Goal: Transaction & Acquisition: Purchase product/service

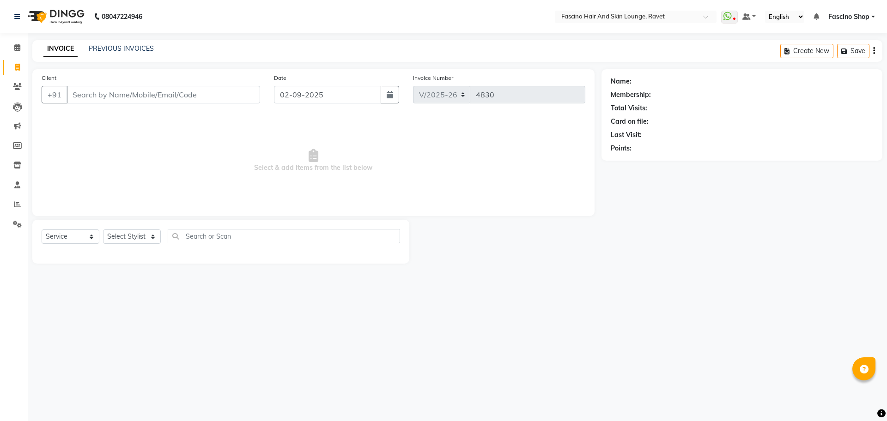
select select "5190"
select select "service"
click at [778, 17] on select "English ENGLISH Español العربية मराठी हिंदी ગુજરાતી தமிழ் 中文" at bounding box center [784, 17] width 39 height 12
click at [623, 67] on main "INVOICE PREVIOUS INVOICES Create New Save Client +91 Date [DATE] Invoice Number…" at bounding box center [457, 158] width 859 height 237
click at [620, 96] on div "Membership:" at bounding box center [631, 95] width 40 height 10
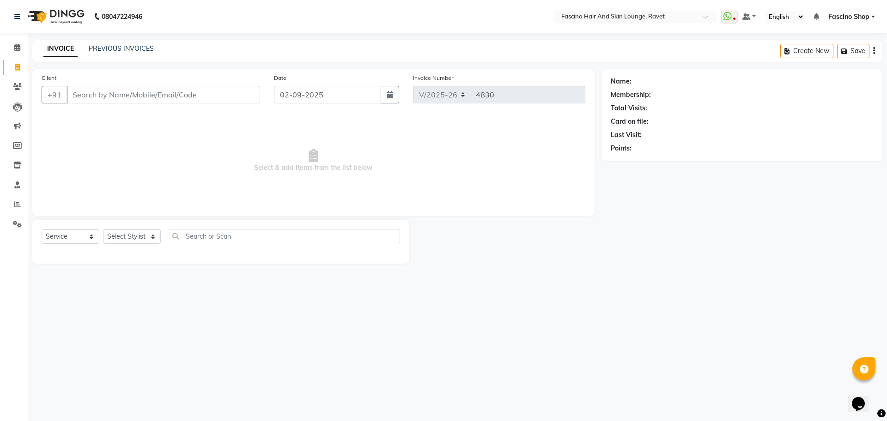
click at [620, 96] on div "Membership:" at bounding box center [631, 95] width 40 height 10
click at [610, 101] on div "Name: Membership: Total Visits: Card on file: Last Visit: Points:" at bounding box center [741, 114] width 281 height 91
click at [189, 94] on input "Client" at bounding box center [164, 95] width 194 height 18
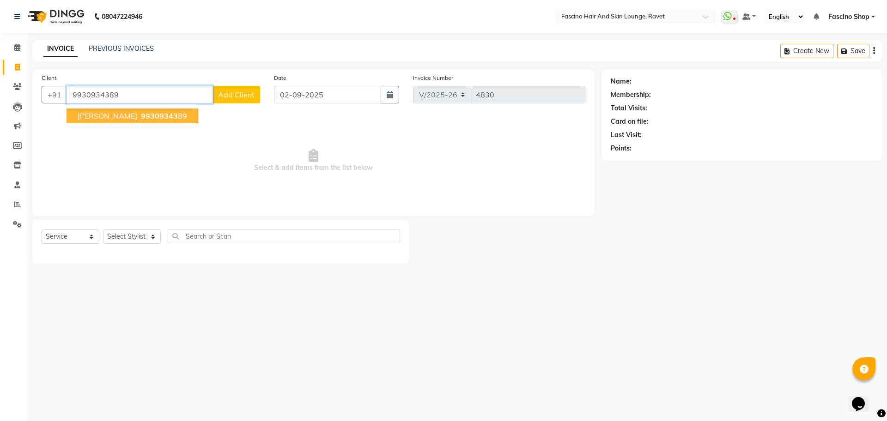
type input "9930934389"
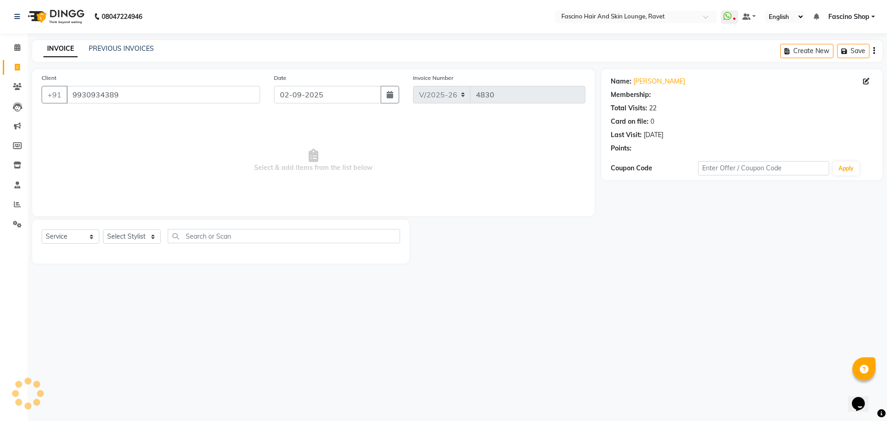
select select "1: Object"
click at [117, 238] on select "Select Stylist [PERSON_NAME] [PERSON_NAME] [PERSON_NAME] Shop [PERSON_NAME] [PE…" at bounding box center [132, 237] width 58 height 14
select select "66114"
click at [103, 230] on select "Select Stylist [PERSON_NAME] [PERSON_NAME] [PERSON_NAME] Shop [PERSON_NAME] [PE…" at bounding box center [132, 237] width 58 height 14
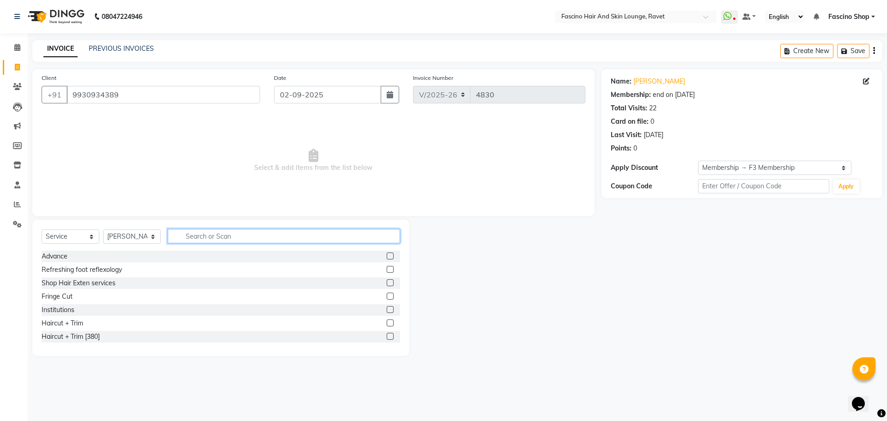
click at [203, 235] on input "text" at bounding box center [284, 236] width 232 height 14
type input "WAS"
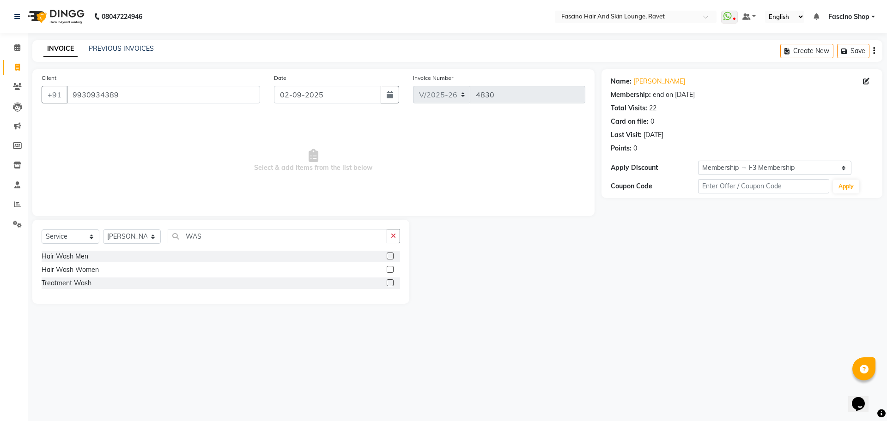
click at [390, 271] on label at bounding box center [390, 269] width 7 height 7
click at [390, 271] on input "checkbox" at bounding box center [390, 270] width 6 height 6
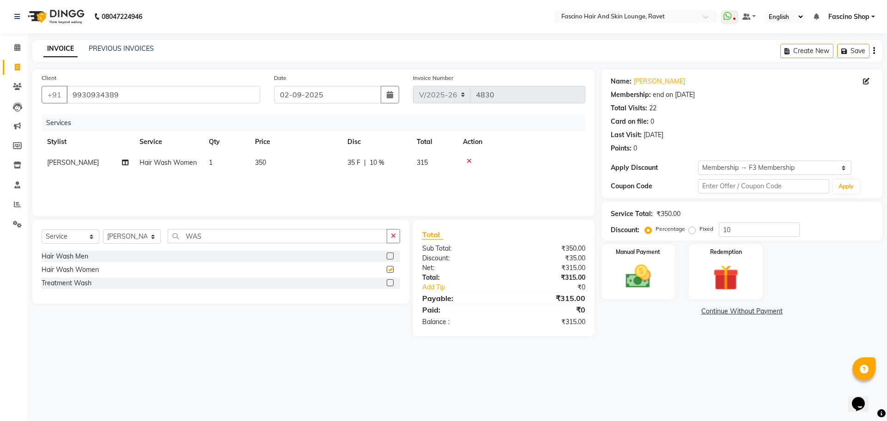
checkbox input "false"
click at [728, 236] on input "10" at bounding box center [759, 230] width 81 height 14
type input "0"
click at [266, 165] on span "350" at bounding box center [260, 162] width 11 height 8
select select "66114"
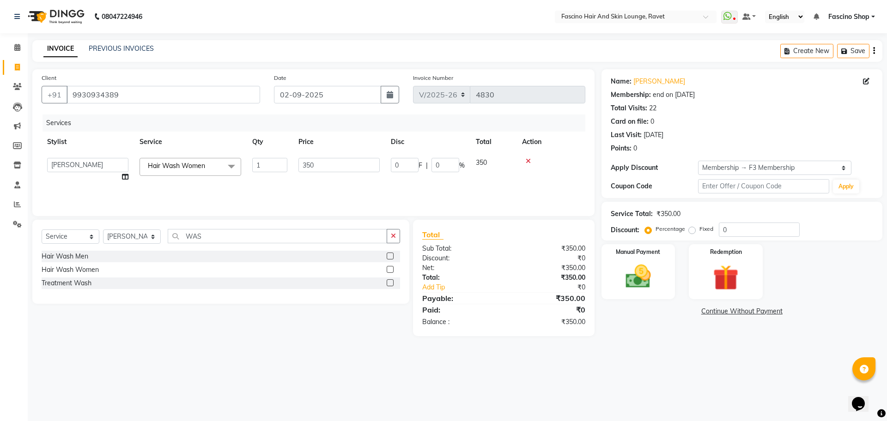
click at [266, 165] on input "1" at bounding box center [269, 165] width 35 height 14
click at [313, 162] on td "350" at bounding box center [295, 162] width 92 height 21
select select "66114"
click at [313, 162] on input "350" at bounding box center [338, 165] width 81 height 14
type input "250"
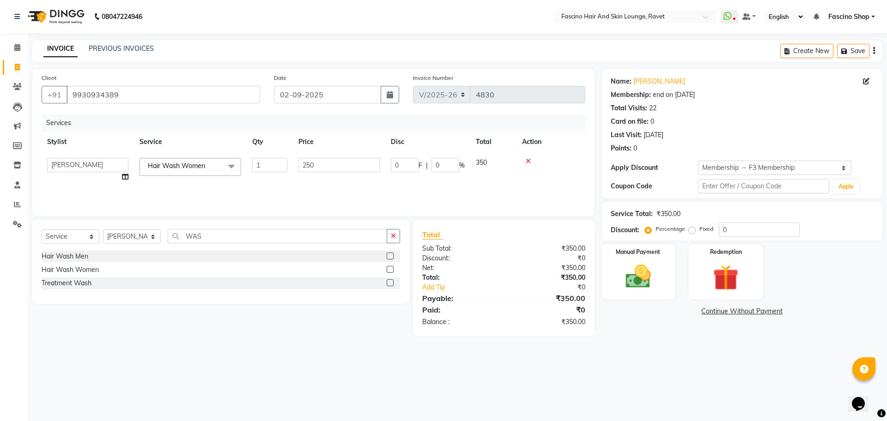
click at [333, 186] on div "Services Stylist Service Qty Price Disc Total Action [PERSON_NAME] Akash Hivare…" at bounding box center [314, 161] width 544 height 92
click at [642, 274] on img at bounding box center [638, 276] width 43 height 30
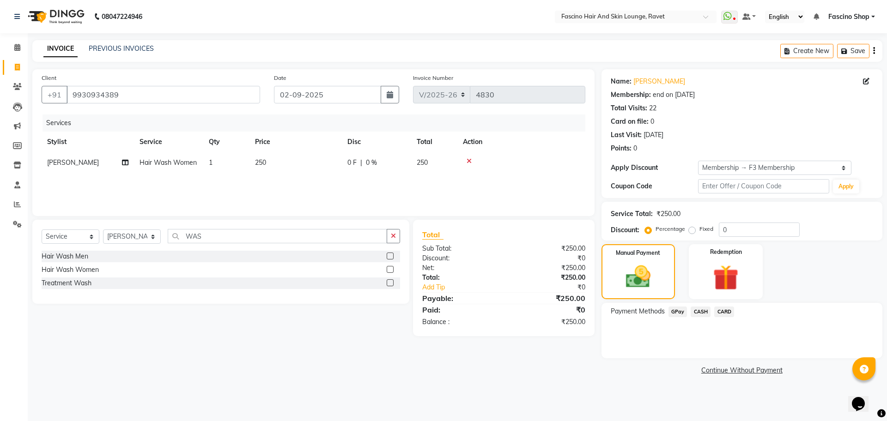
click at [673, 310] on span "GPay" at bounding box center [677, 312] width 19 height 11
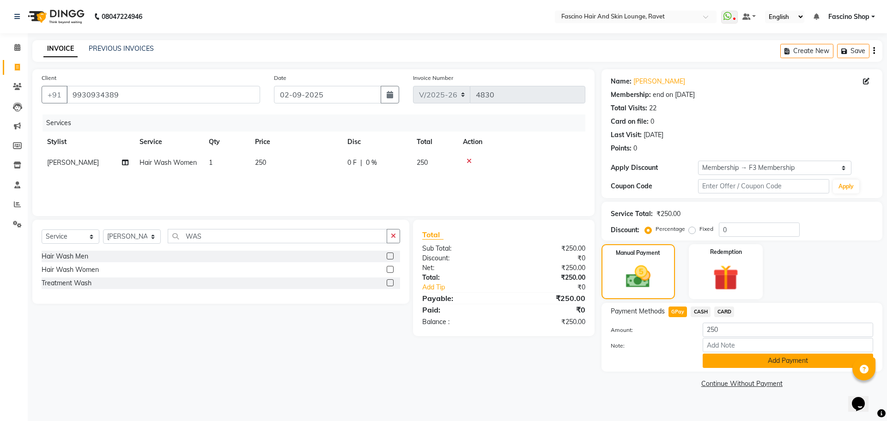
click at [728, 360] on button "Add Payment" at bounding box center [788, 361] width 170 height 14
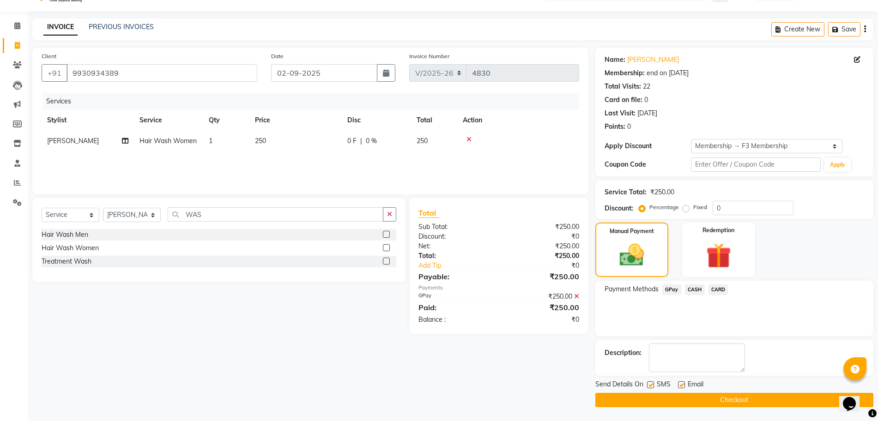
scroll to position [21, 0]
click at [718, 397] on button "Checkout" at bounding box center [734, 401] width 278 height 14
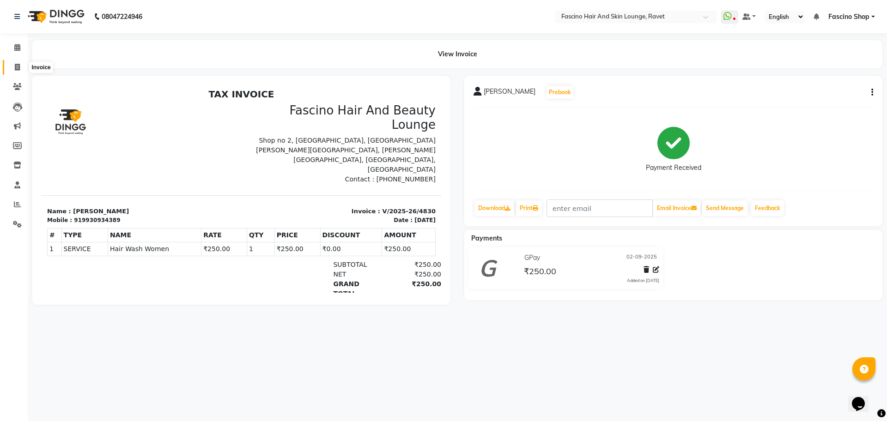
click at [18, 70] on icon at bounding box center [17, 67] width 5 height 7
select select "service"
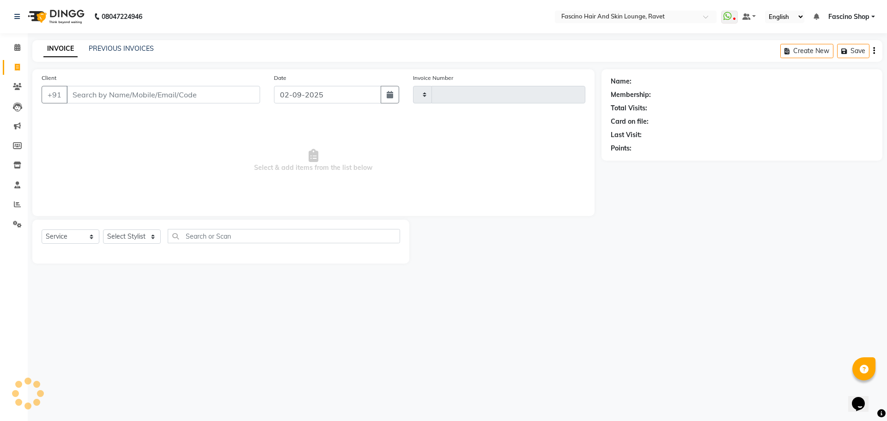
type input "4831"
select select "5190"
click at [91, 99] on input "Client" at bounding box center [164, 95] width 194 height 18
type input "9890333857"
click at [239, 99] on span "Add Client" at bounding box center [236, 94] width 36 height 9
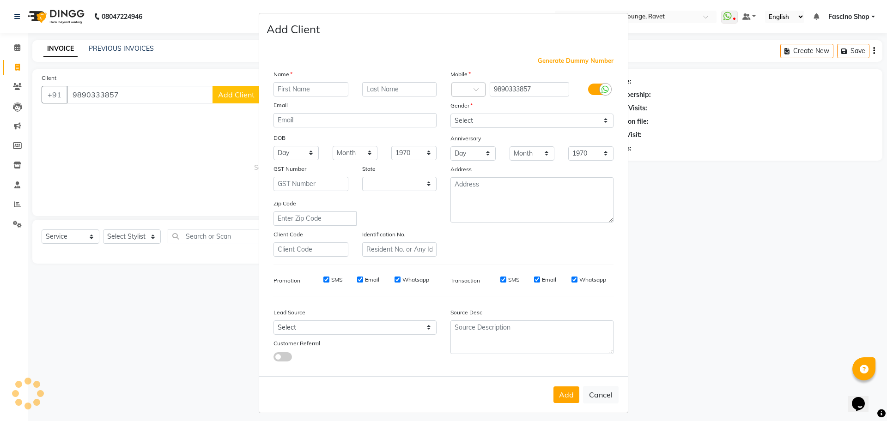
select select "22"
click at [239, 99] on ngb-modal-window "Add Client Generate Dummy Number Name Email DOB Day 01 02 03 04 05 06 07 08 09 …" at bounding box center [443, 210] width 887 height 421
click at [283, 85] on input "text" at bounding box center [310, 89] width 75 height 14
type input "[PERSON_NAME]"
click at [496, 125] on select "Select [DEMOGRAPHIC_DATA] [DEMOGRAPHIC_DATA] Other Prefer Not To Say" at bounding box center [531, 121] width 163 height 14
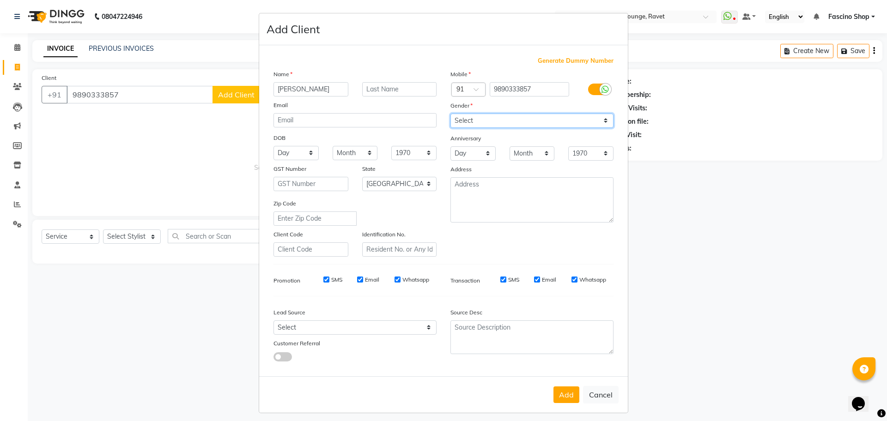
select select "[DEMOGRAPHIC_DATA]"
click at [450, 114] on select "Select [DEMOGRAPHIC_DATA] [DEMOGRAPHIC_DATA] Other Prefer Not To Say" at bounding box center [531, 121] width 163 height 14
click at [559, 396] on button "Add" at bounding box center [566, 395] width 26 height 17
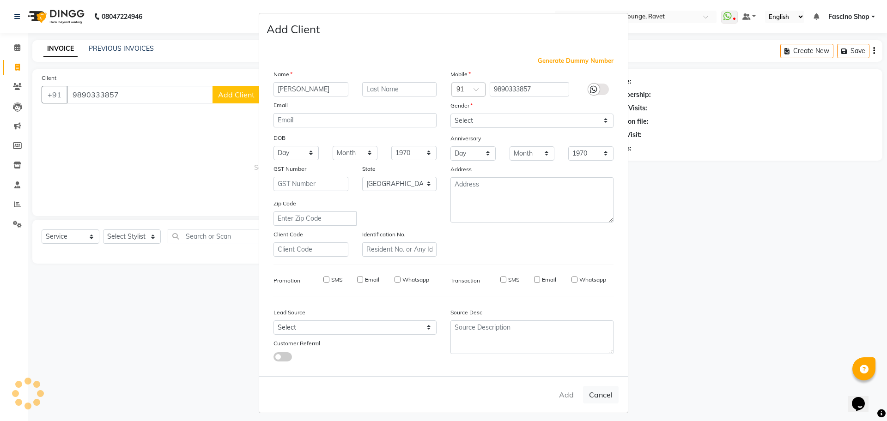
select select
select select "null"
select select
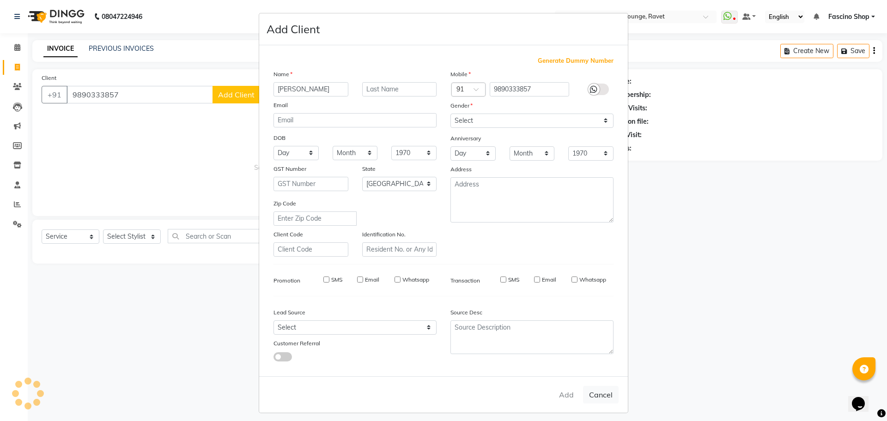
select select
checkbox input "false"
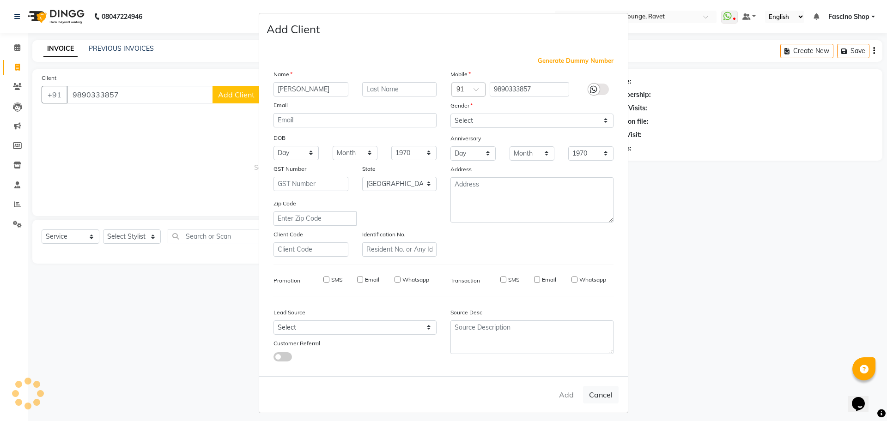
checkbox input "false"
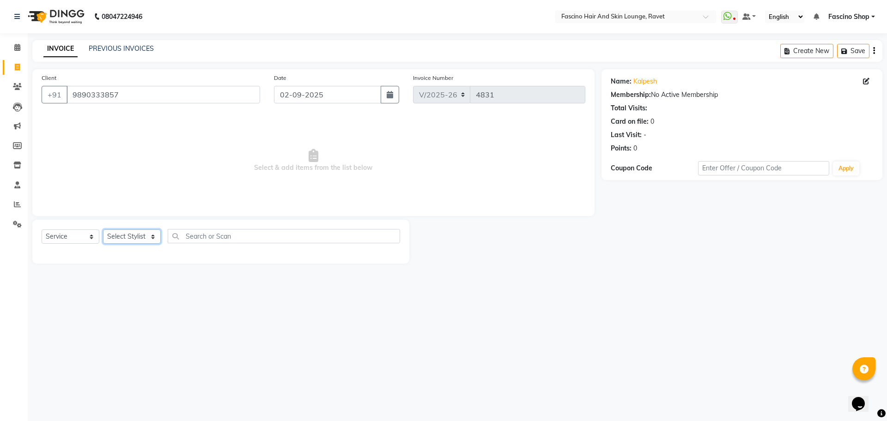
click at [123, 236] on select "Select Stylist [PERSON_NAME] [PERSON_NAME] [PERSON_NAME] Shop [PERSON_NAME] [PE…" at bounding box center [132, 237] width 58 height 14
select select "87764"
click at [103, 230] on select "Select Stylist [PERSON_NAME] [PERSON_NAME] [PERSON_NAME] Shop [PERSON_NAME] [PE…" at bounding box center [132, 237] width 58 height 14
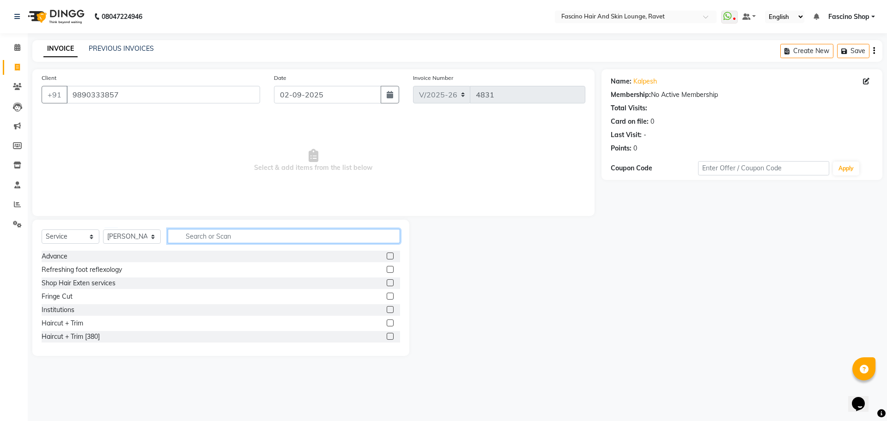
click at [197, 233] on input "text" at bounding box center [284, 236] width 232 height 14
type input "WASH"
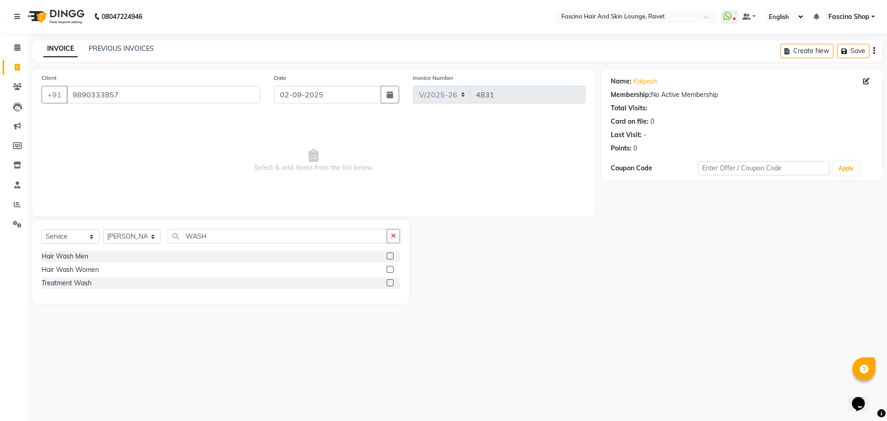
click at [389, 270] on label at bounding box center [390, 269] width 7 height 7
click at [389, 270] on input "checkbox" at bounding box center [390, 270] width 6 height 6
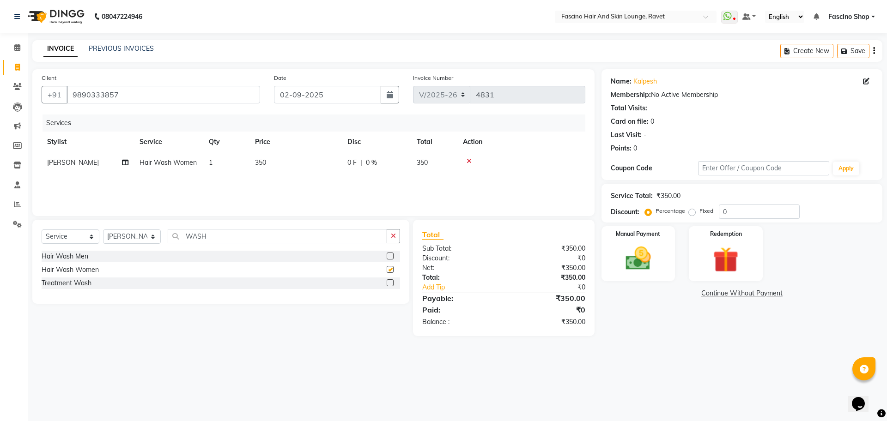
checkbox input "false"
click at [276, 164] on td "350" at bounding box center [295, 162] width 92 height 21
select select "87764"
click at [276, 164] on input "1" at bounding box center [269, 165] width 35 height 14
click at [311, 165] on td "350" at bounding box center [295, 162] width 92 height 21
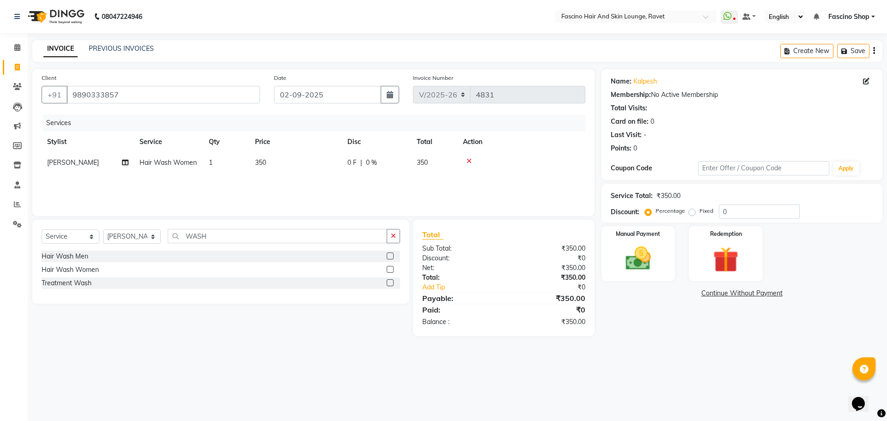
select select "87764"
click at [311, 165] on input "350" at bounding box center [338, 165] width 81 height 14
type input "100"
click at [213, 234] on input "WASH" at bounding box center [277, 236] width 219 height 14
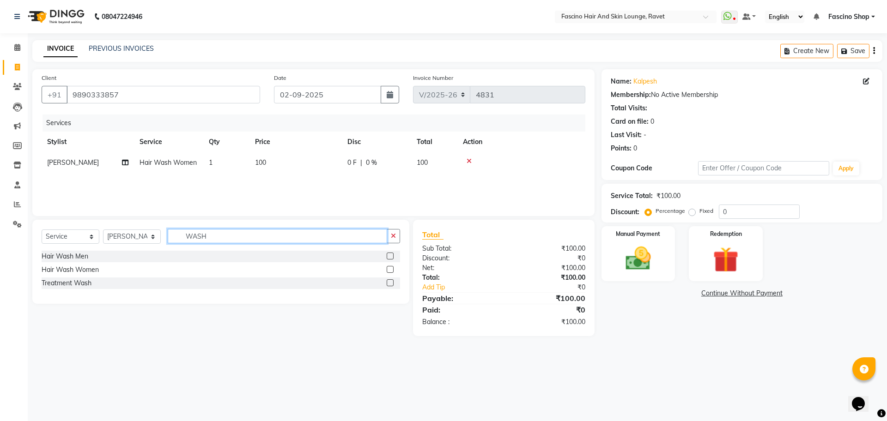
click at [213, 234] on input "WASH" at bounding box center [277, 236] width 219 height 14
type input "HAIR CUT"
click at [390, 298] on label at bounding box center [390, 296] width 7 height 7
click at [390, 298] on input "checkbox" at bounding box center [390, 297] width 6 height 6
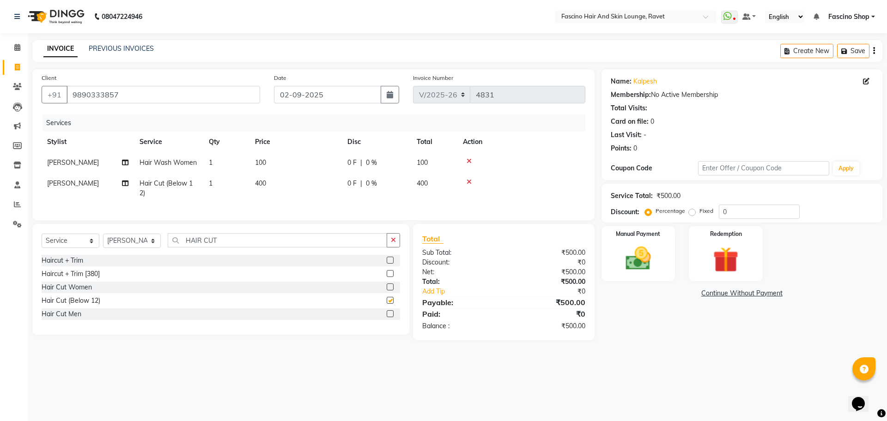
checkbox input "false"
click at [277, 187] on td "400" at bounding box center [295, 188] width 92 height 30
select select "87764"
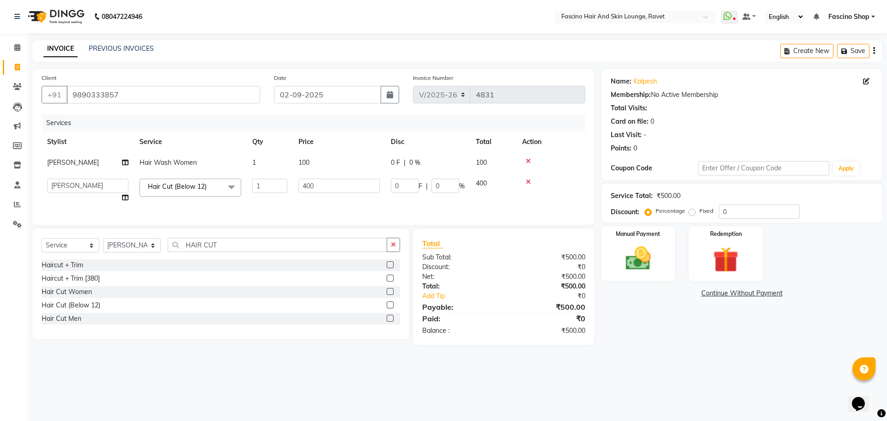
click at [277, 187] on input "1" at bounding box center [269, 186] width 35 height 14
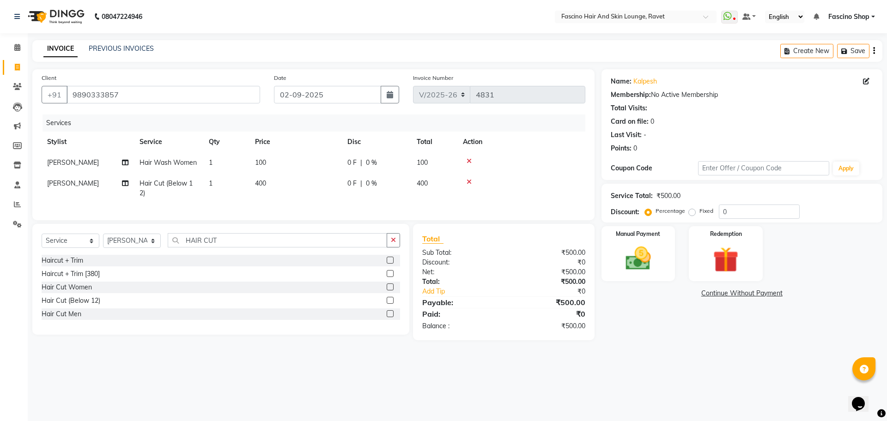
click at [314, 184] on td "400" at bounding box center [295, 188] width 92 height 30
select select "87764"
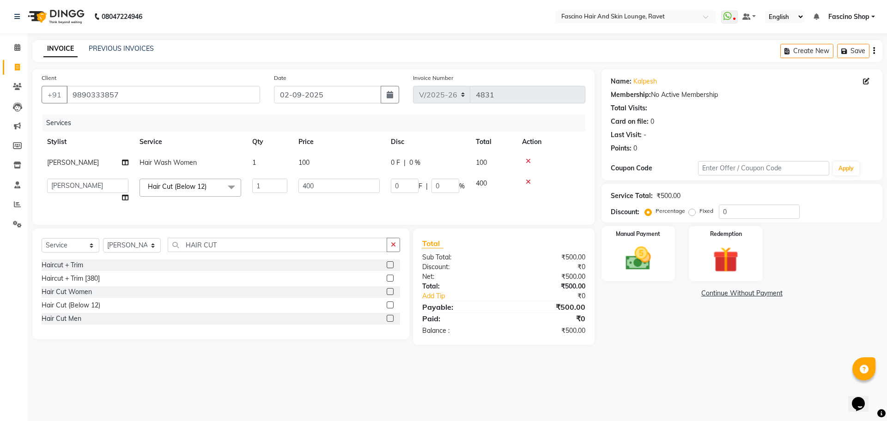
click at [314, 184] on input "400" at bounding box center [338, 186] width 81 height 14
type input "350"
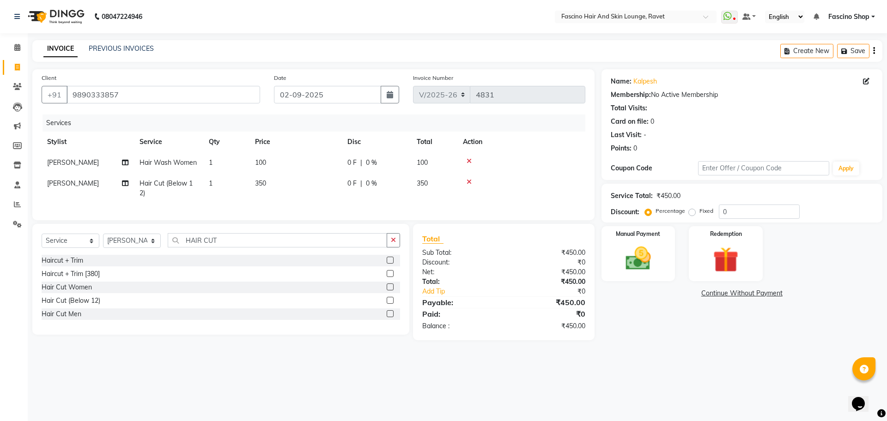
click at [342, 211] on div "Services Stylist Service Qty Price Disc Total Action [PERSON_NAME] Hair Wash Wo…" at bounding box center [314, 163] width 544 height 97
click at [632, 263] on img at bounding box center [638, 258] width 43 height 30
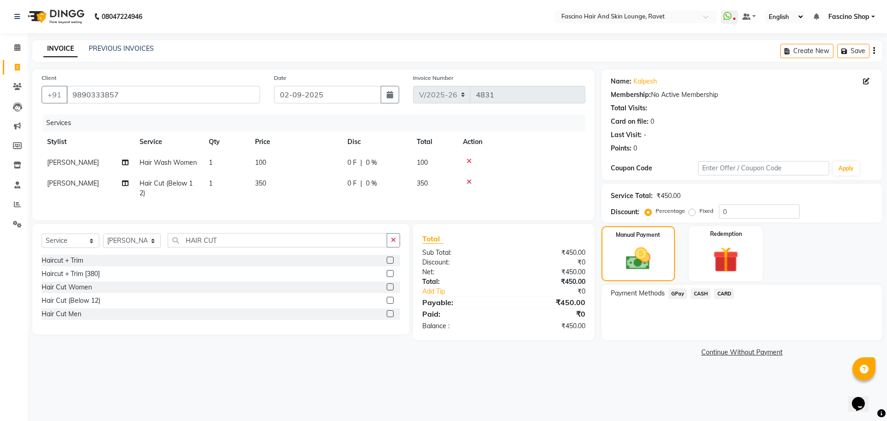
click at [680, 292] on span "GPay" at bounding box center [677, 294] width 19 height 11
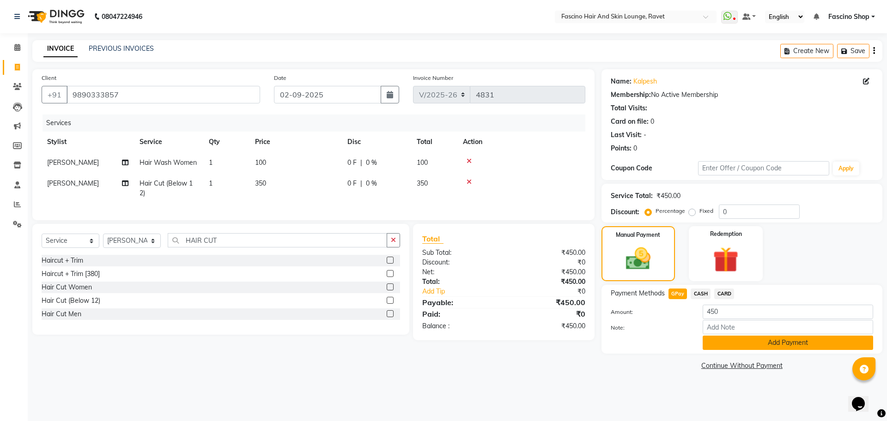
click at [742, 343] on button "Add Payment" at bounding box center [788, 343] width 170 height 14
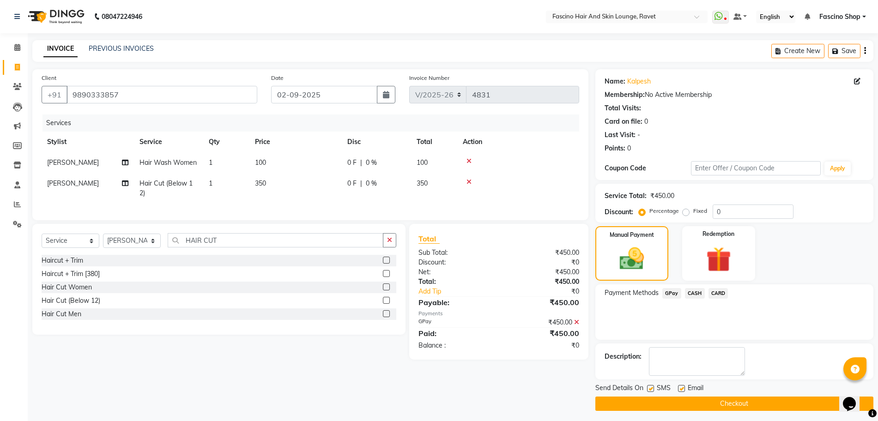
click at [726, 404] on button "Checkout" at bounding box center [734, 404] width 278 height 14
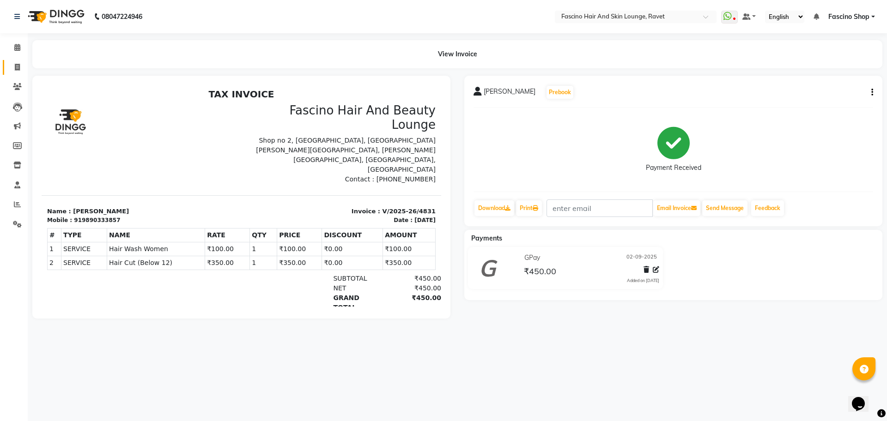
click at [18, 61] on link "Invoice" at bounding box center [14, 67] width 22 height 15
select select "service"
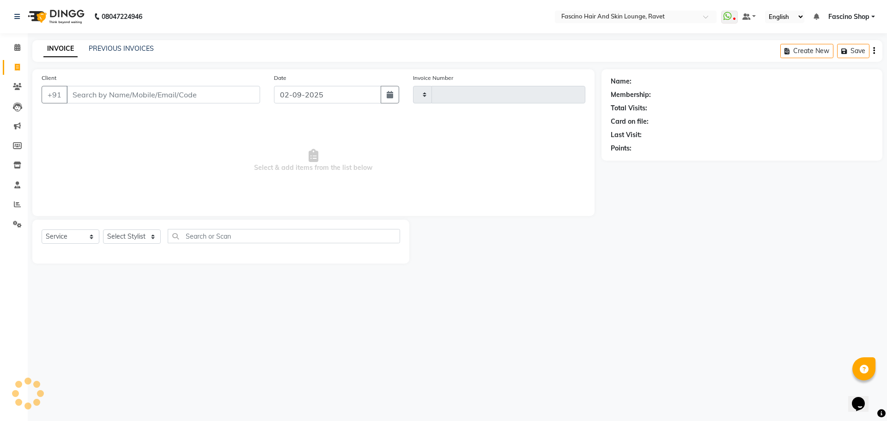
type input "4832"
select select "5190"
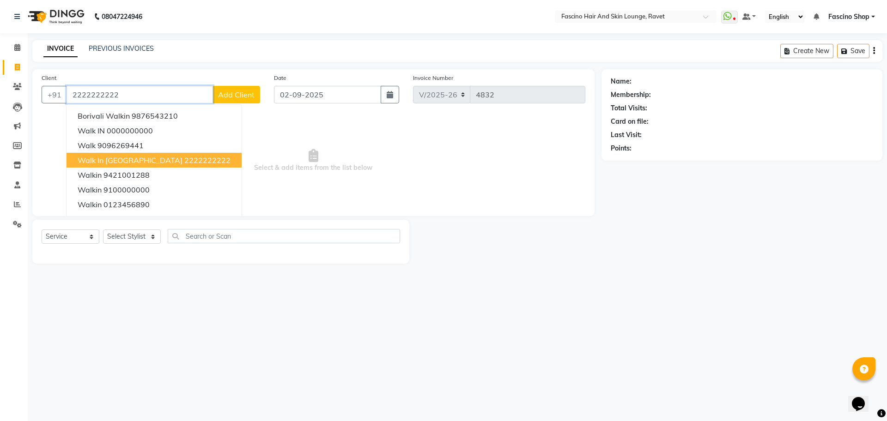
type input "2222222222"
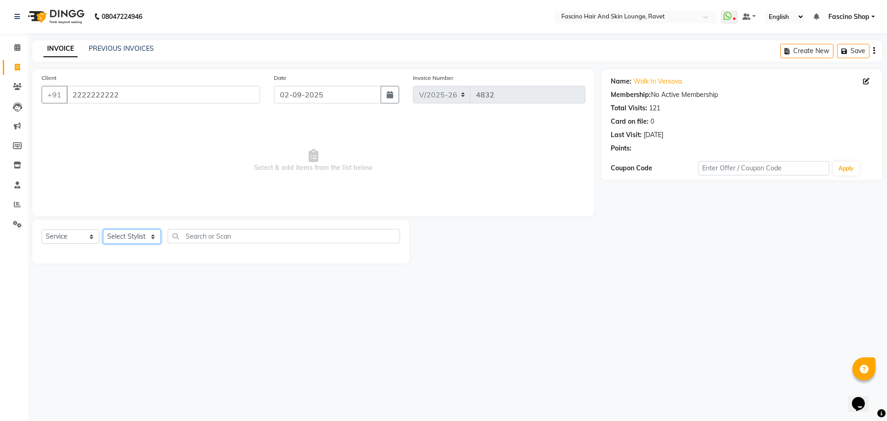
click at [128, 232] on select "Select Stylist [PERSON_NAME] [PERSON_NAME] [PERSON_NAME] Shop [PERSON_NAME] [PE…" at bounding box center [132, 237] width 58 height 14
select select "66114"
click at [103, 230] on select "Select Stylist [PERSON_NAME] [PERSON_NAME] [PERSON_NAME] Shop [PERSON_NAME] [PE…" at bounding box center [132, 237] width 58 height 14
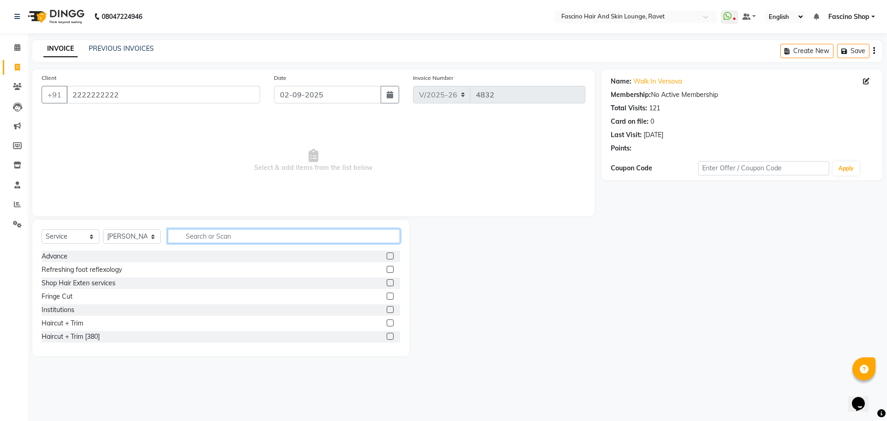
click at [195, 237] on input "text" at bounding box center [284, 236] width 232 height 14
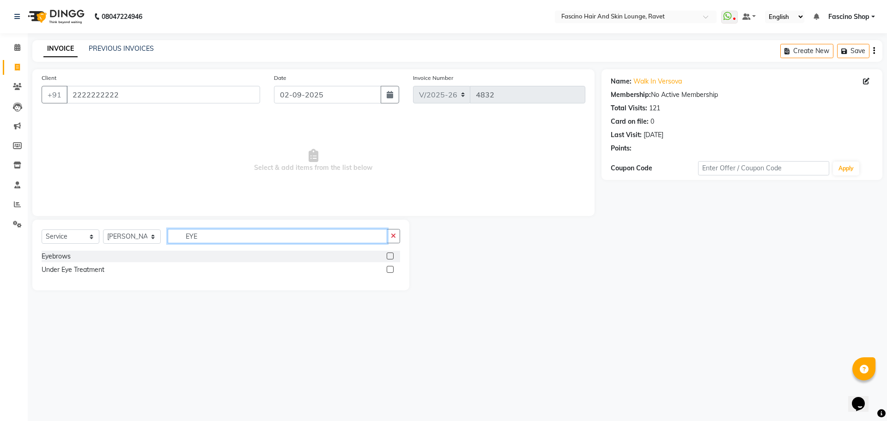
type input "EYE"
click at [392, 254] on label at bounding box center [390, 256] width 7 height 7
click at [392, 254] on input "checkbox" at bounding box center [390, 257] width 6 height 6
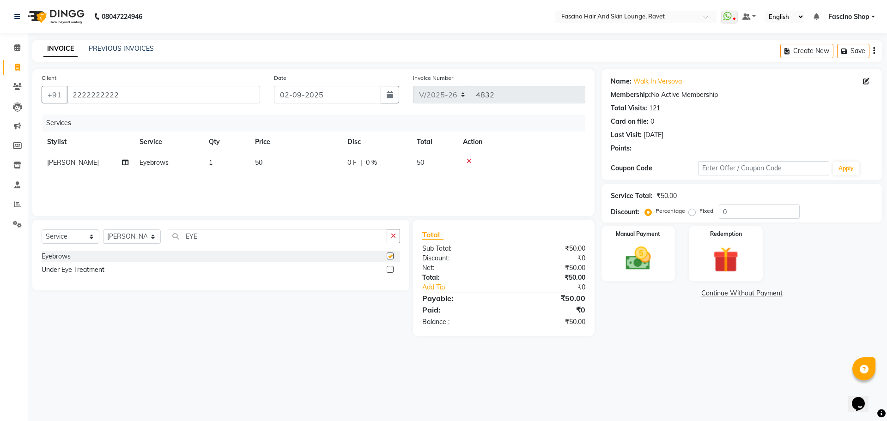
checkbox input "false"
click at [620, 254] on img at bounding box center [638, 258] width 43 height 30
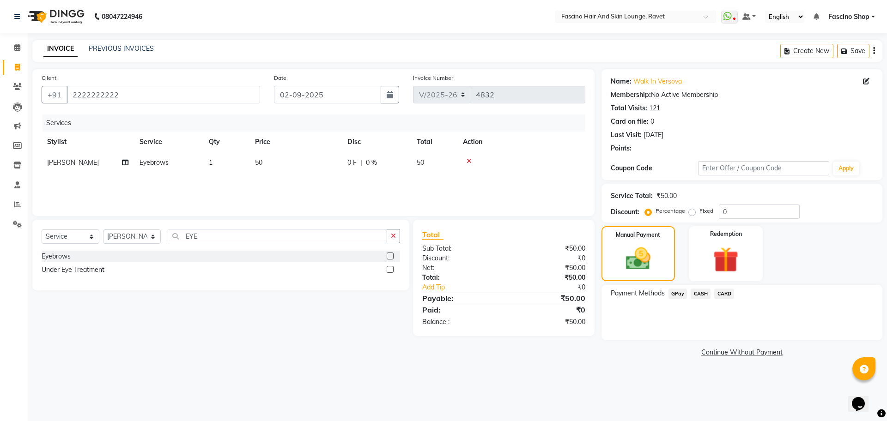
click at [678, 292] on span "GPay" at bounding box center [677, 294] width 19 height 11
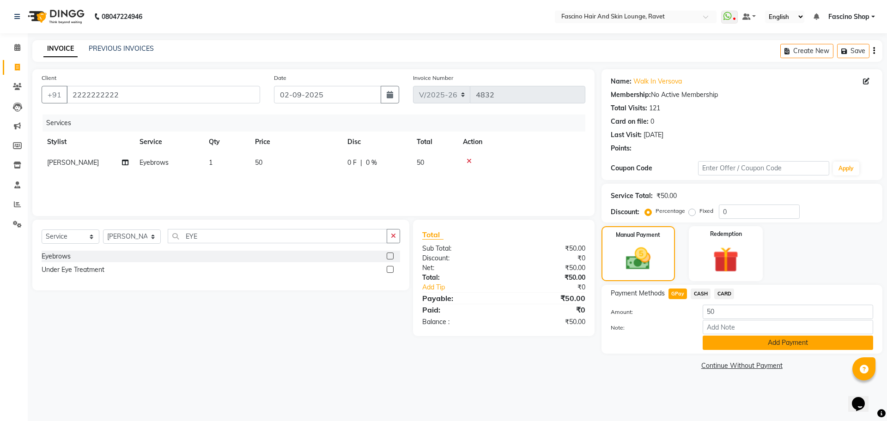
click at [722, 341] on button "Add Payment" at bounding box center [788, 343] width 170 height 14
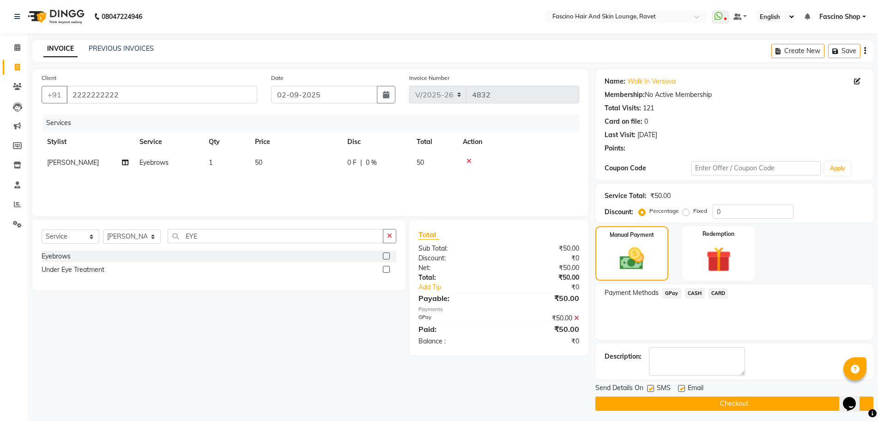
click at [713, 404] on button "Checkout" at bounding box center [734, 404] width 278 height 14
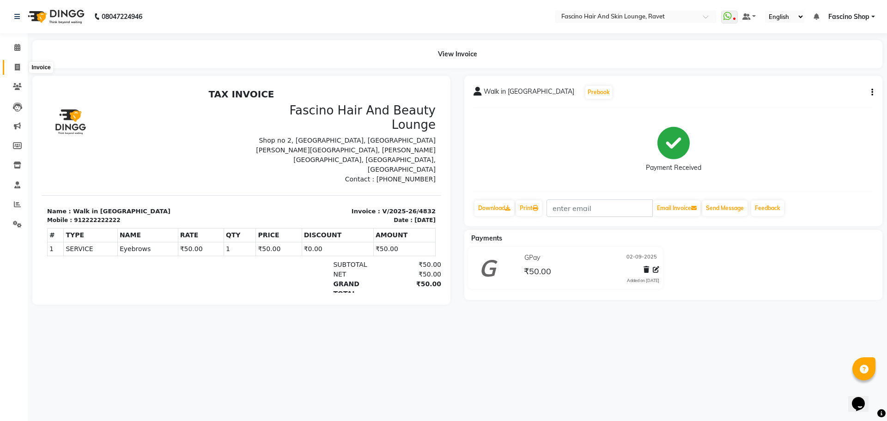
click at [17, 67] on icon at bounding box center [17, 67] width 5 height 7
select select "5190"
select select "service"
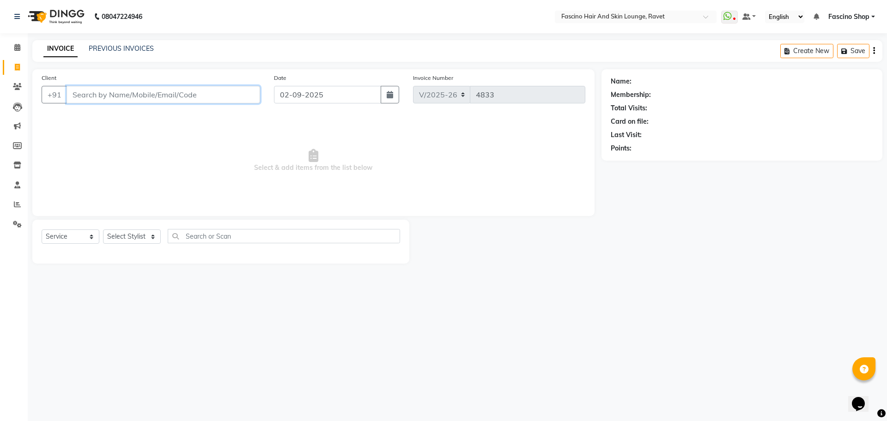
click at [170, 93] on input "Client" at bounding box center [164, 95] width 194 height 18
type input "9860185257"
click at [250, 96] on span "Add Client" at bounding box center [236, 94] width 36 height 9
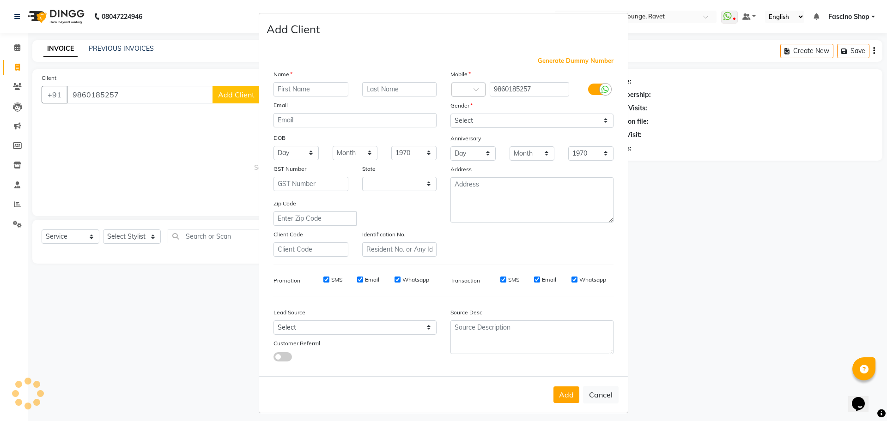
select select "22"
type input "[PERSON_NAME]"
click at [475, 116] on select "Select [DEMOGRAPHIC_DATA] [DEMOGRAPHIC_DATA] Other Prefer Not To Say" at bounding box center [531, 121] width 163 height 14
select select "[DEMOGRAPHIC_DATA]"
click at [450, 114] on select "Select [DEMOGRAPHIC_DATA] [DEMOGRAPHIC_DATA] Other Prefer Not To Say" at bounding box center [531, 121] width 163 height 14
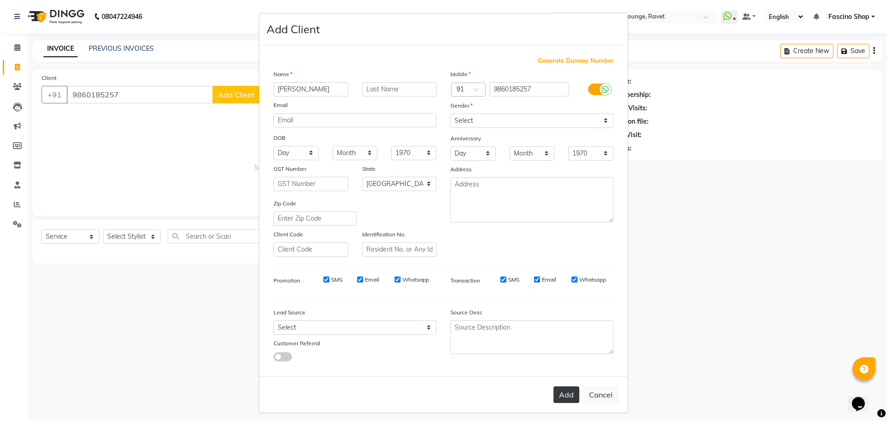
click at [559, 392] on button "Add" at bounding box center [566, 395] width 26 height 17
select select
select select "null"
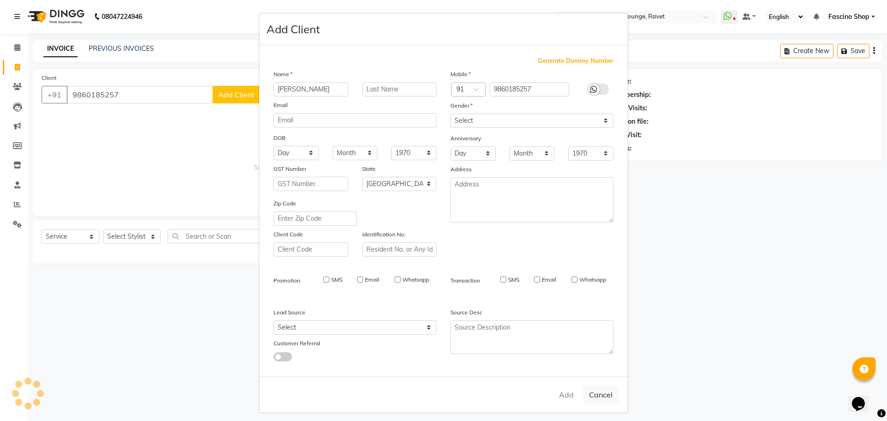
select select
checkbox input "false"
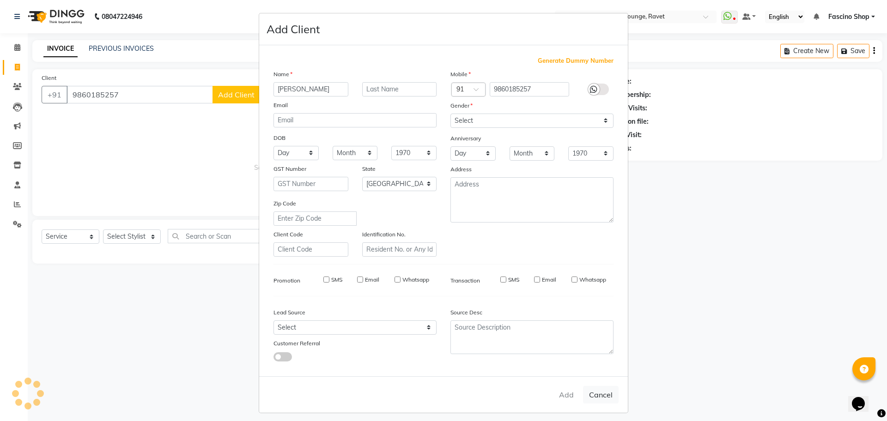
checkbox input "false"
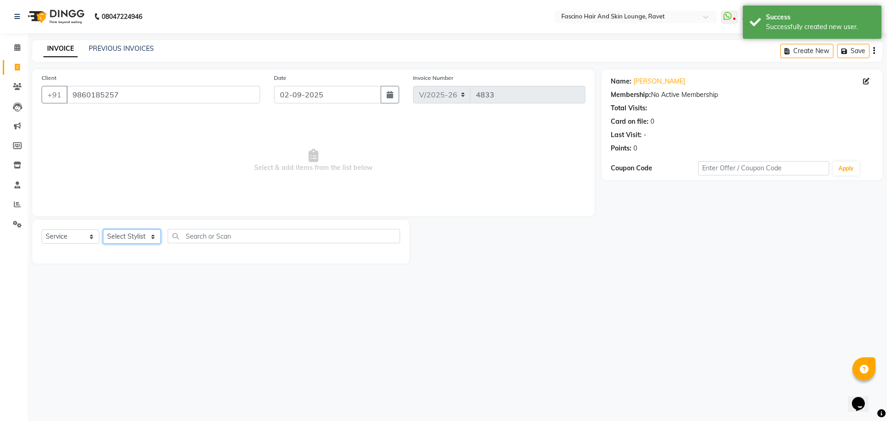
click at [143, 239] on select "Select Stylist [PERSON_NAME] [PERSON_NAME] [PERSON_NAME] Shop [PERSON_NAME] [PE…" at bounding box center [132, 237] width 58 height 14
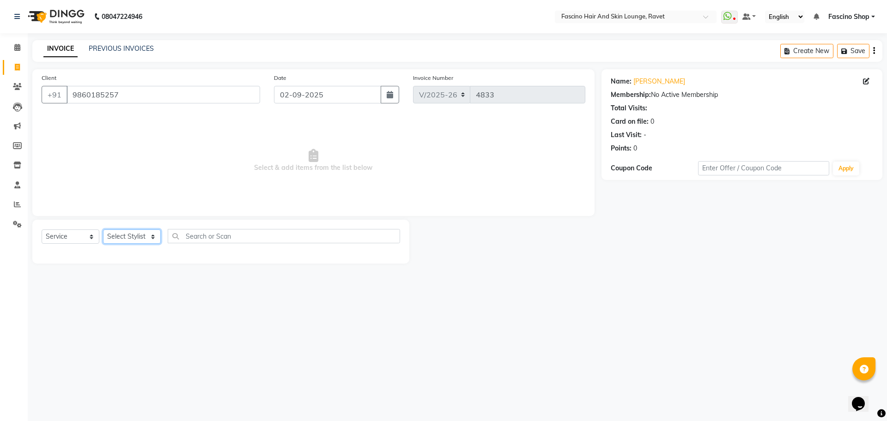
select select "90275"
click at [103, 230] on select "Select Stylist [PERSON_NAME] [PERSON_NAME] [PERSON_NAME] Shop [PERSON_NAME] [PE…" at bounding box center [132, 237] width 58 height 14
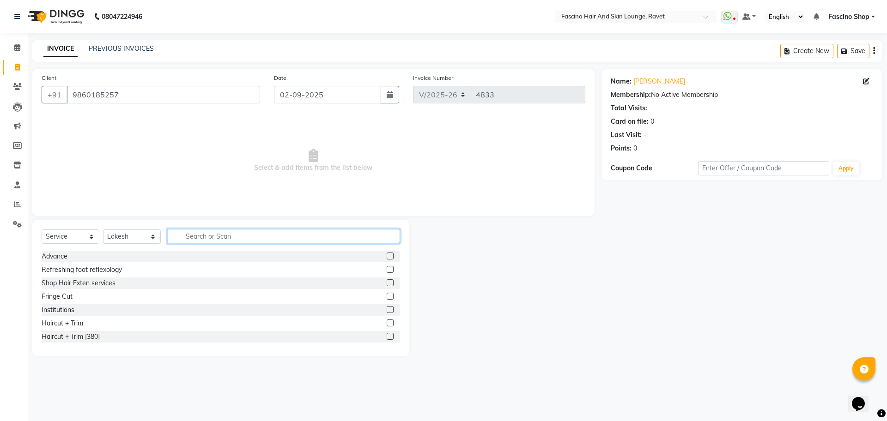
click at [195, 232] on input "text" at bounding box center [284, 236] width 232 height 14
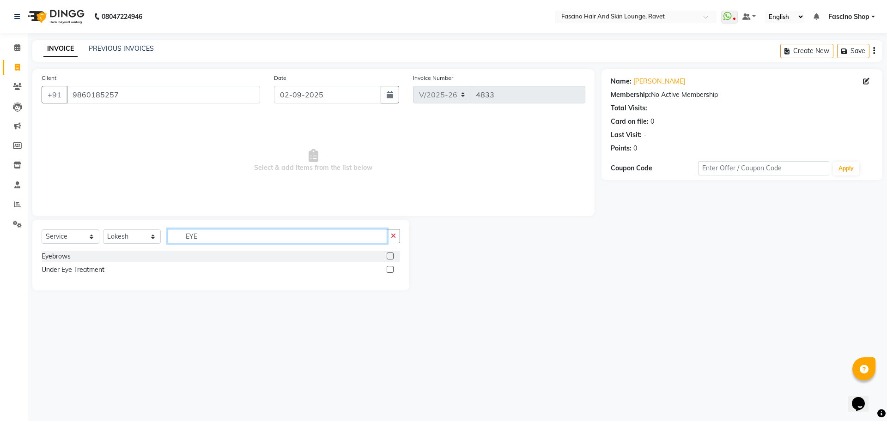
type input "EYE"
click at [390, 256] on label at bounding box center [390, 256] width 7 height 7
click at [390, 256] on input "checkbox" at bounding box center [390, 257] width 6 height 6
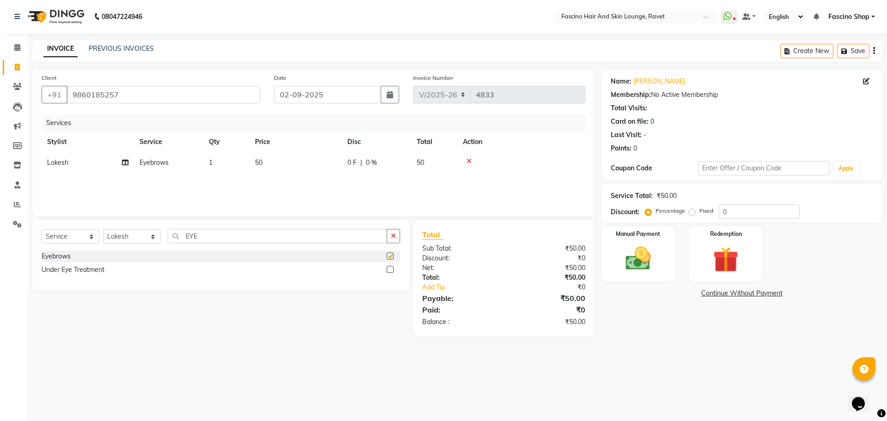
checkbox input "false"
click at [647, 261] on img at bounding box center [638, 258] width 43 height 30
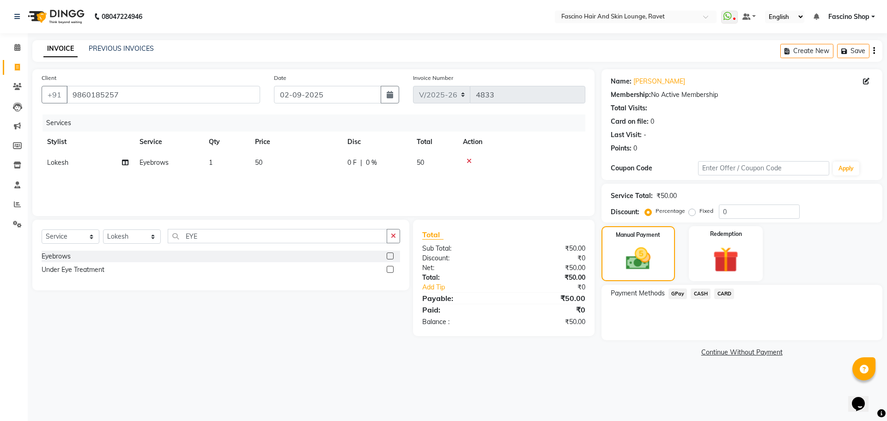
click at [674, 294] on span "GPay" at bounding box center [677, 294] width 19 height 11
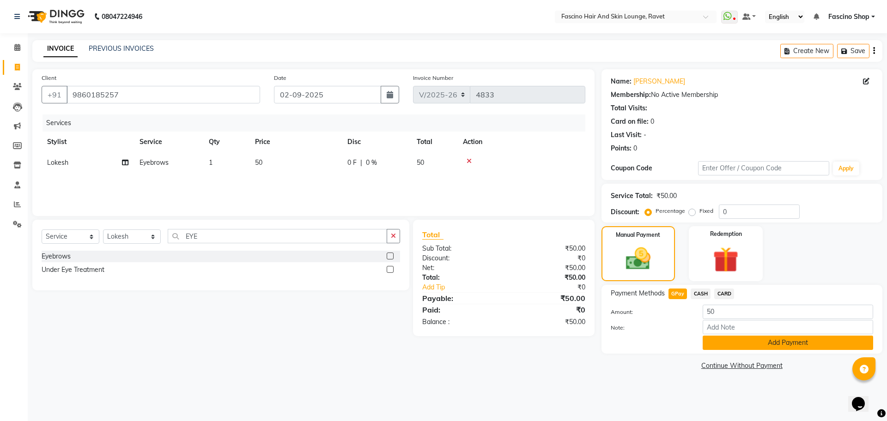
click at [711, 345] on button "Add Payment" at bounding box center [788, 343] width 170 height 14
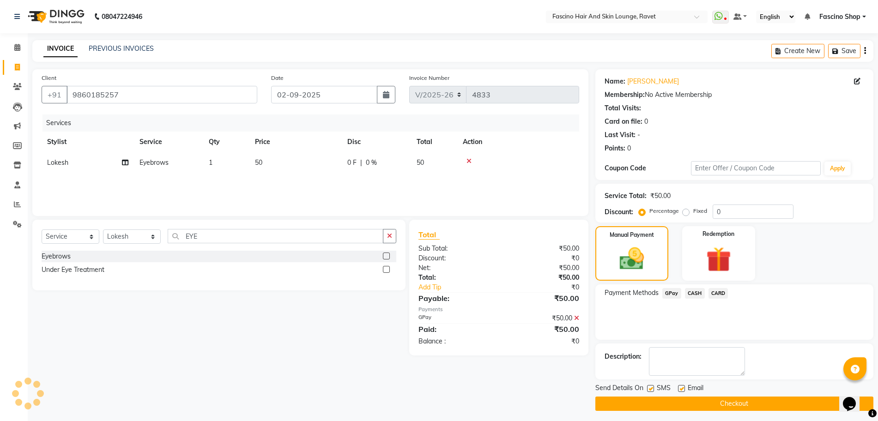
click at [712, 402] on button "Checkout" at bounding box center [734, 404] width 278 height 14
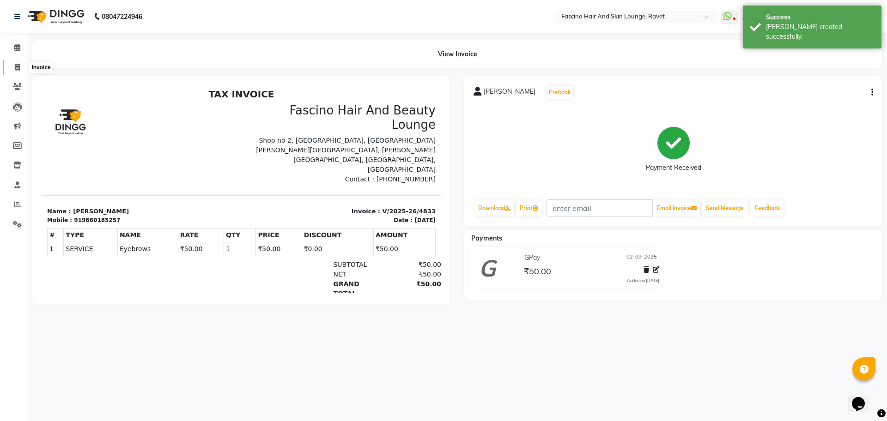
click at [14, 67] on span at bounding box center [17, 67] width 16 height 11
select select "service"
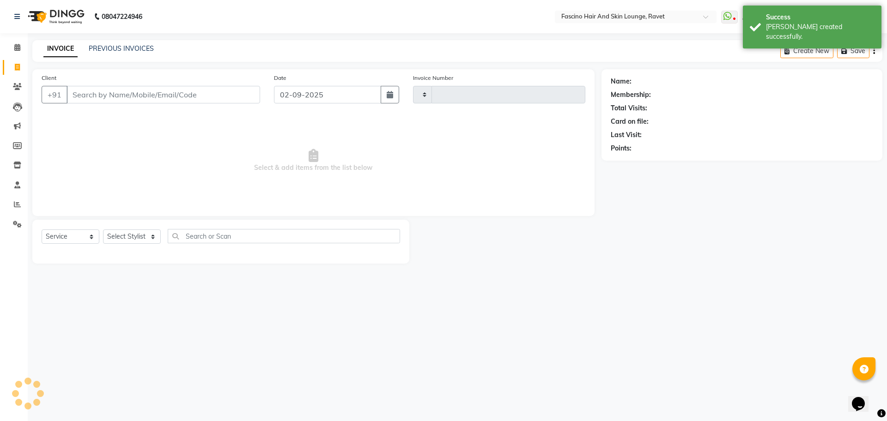
type input "4834"
select select "5190"
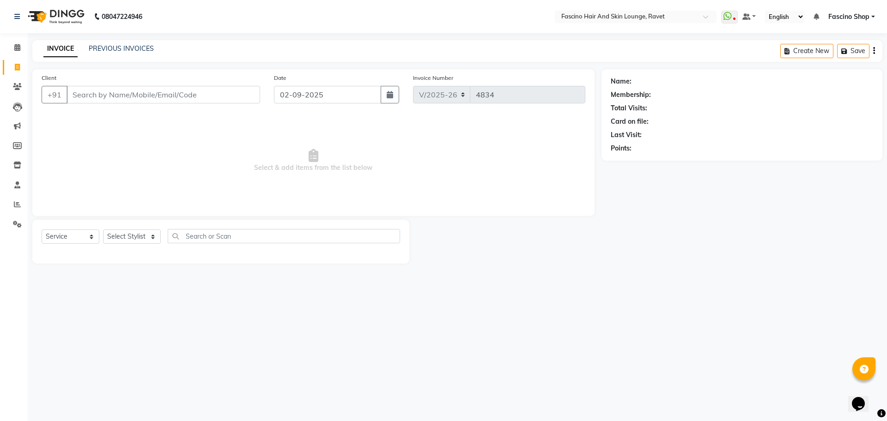
click at [14, 67] on span at bounding box center [17, 67] width 16 height 11
select select "5190"
select select "service"
click at [116, 91] on input "Client" at bounding box center [164, 95] width 194 height 18
type input "9657215949"
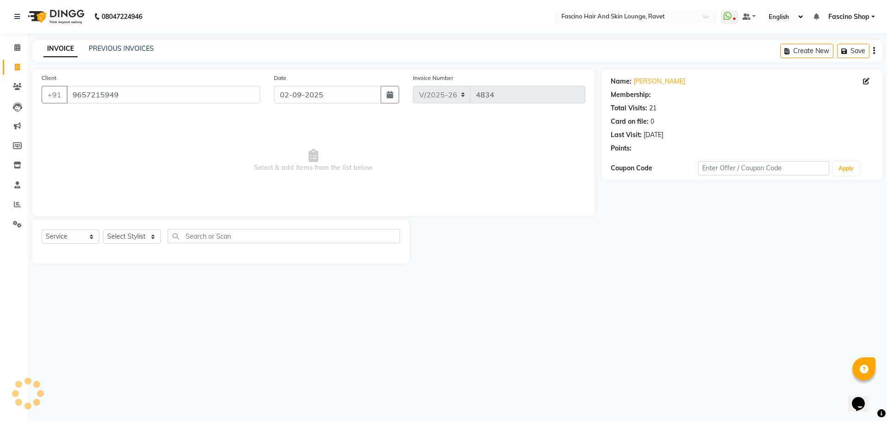
select select "1: Object"
click at [112, 240] on select "Select Stylist [PERSON_NAME] [PERSON_NAME] [PERSON_NAME] Shop [PERSON_NAME] [PE…" at bounding box center [132, 237] width 58 height 14
select select "66200"
click at [103, 230] on select "Select Stylist [PERSON_NAME] [PERSON_NAME] [PERSON_NAME] Shop [PERSON_NAME] [PE…" at bounding box center [132, 237] width 58 height 14
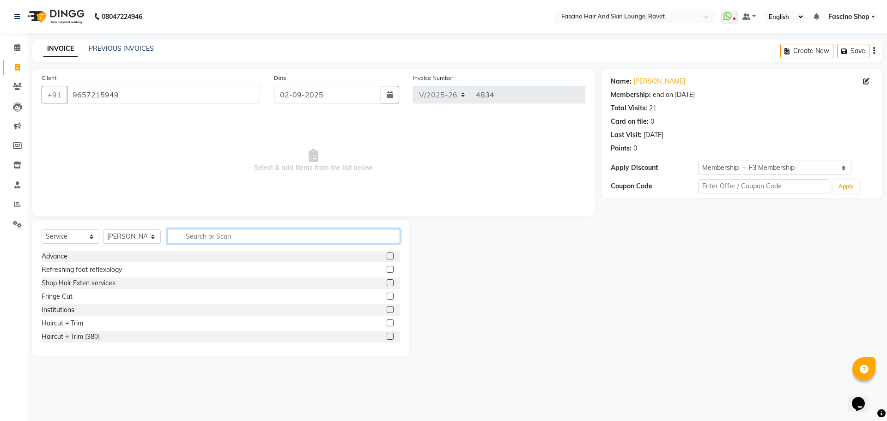
click at [240, 237] on input "text" at bounding box center [284, 236] width 232 height 14
type input "HAIR"
click at [387, 322] on label at bounding box center [390, 323] width 7 height 7
click at [387, 322] on input "checkbox" at bounding box center [390, 324] width 6 height 6
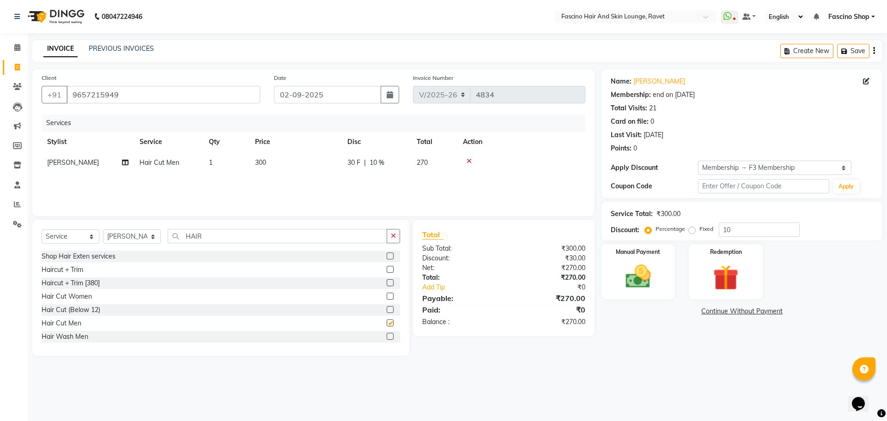
checkbox input "false"
click at [727, 227] on input "10" at bounding box center [759, 230] width 81 height 14
type input "0"
click at [258, 160] on span "300" at bounding box center [260, 162] width 11 height 8
select select "66200"
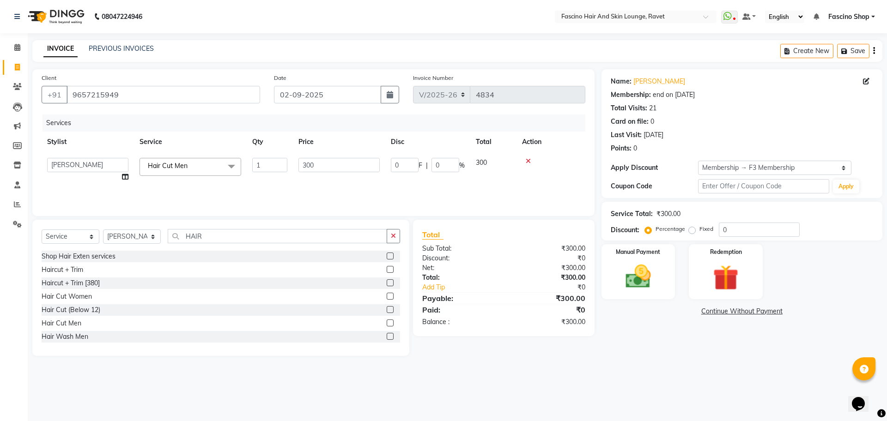
click at [258, 160] on input "1" at bounding box center [269, 165] width 35 height 14
click at [310, 160] on td "300" at bounding box center [295, 162] width 92 height 21
select select "66200"
click at [310, 160] on input "300" at bounding box center [338, 165] width 81 height 14
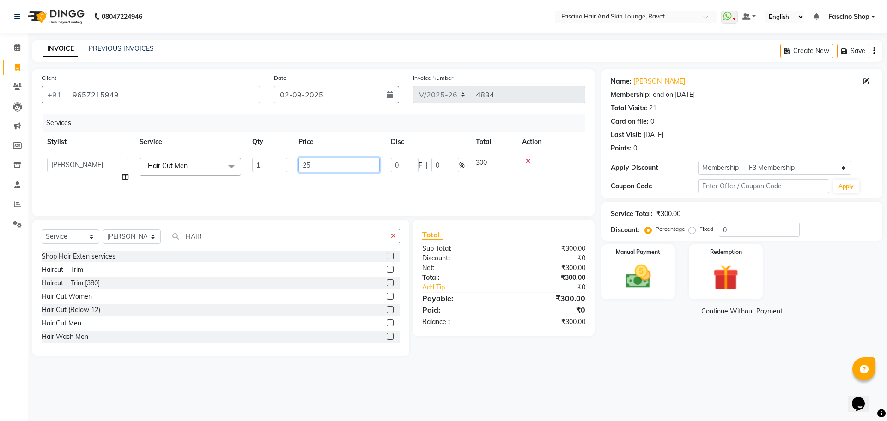
type input "250"
click at [634, 279] on img at bounding box center [638, 276] width 43 height 30
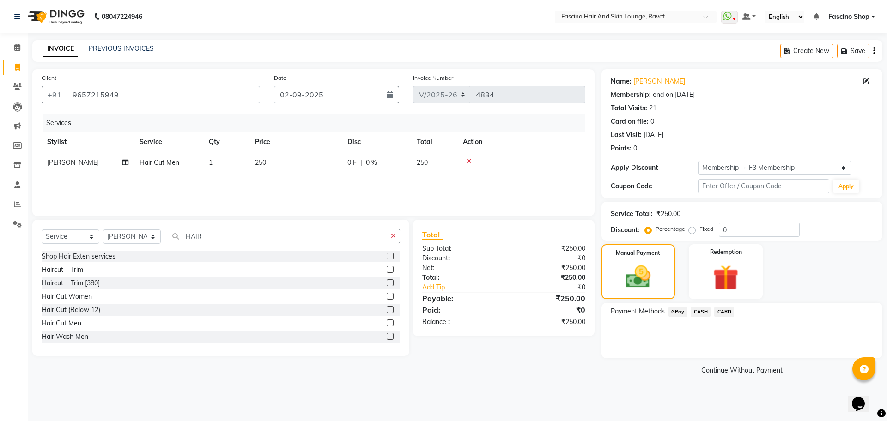
click at [678, 312] on span "GPay" at bounding box center [677, 312] width 19 height 11
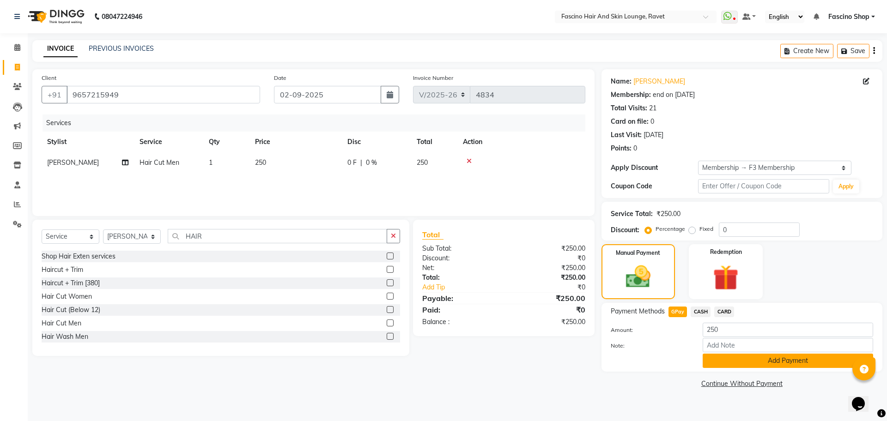
click at [717, 360] on button "Add Payment" at bounding box center [788, 361] width 170 height 14
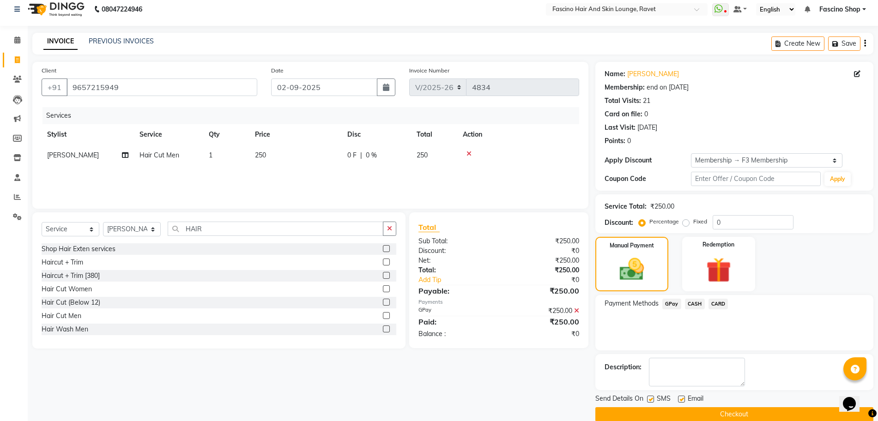
scroll to position [22, 0]
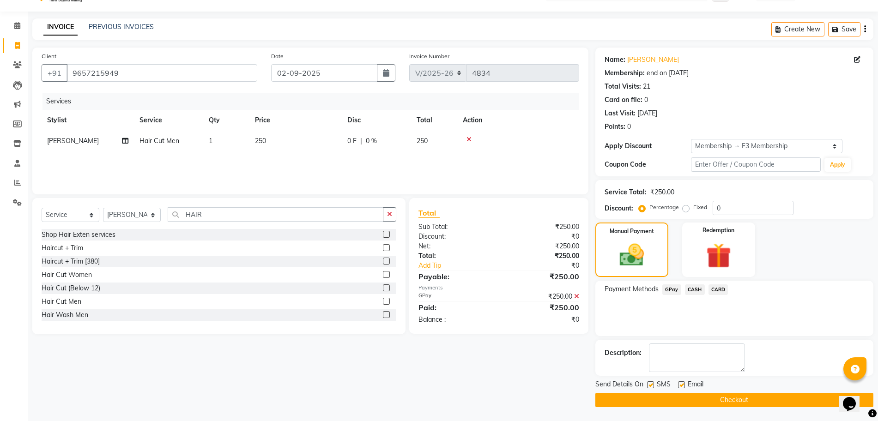
click at [723, 403] on button "Checkout" at bounding box center [734, 400] width 278 height 14
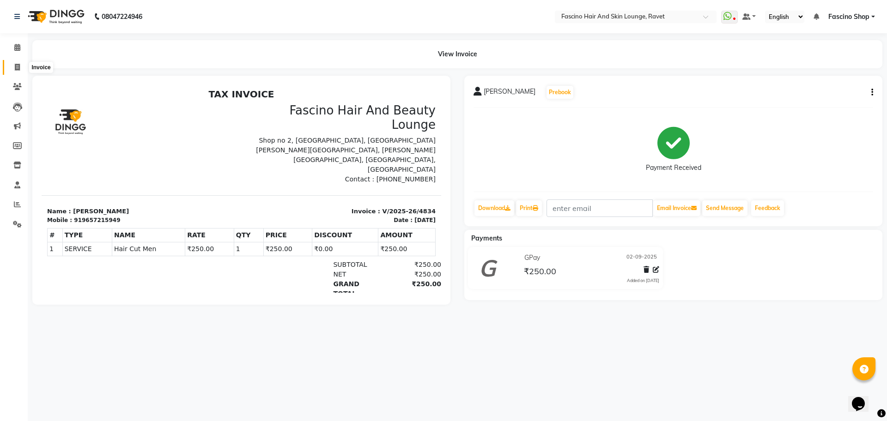
click at [18, 72] on span at bounding box center [17, 67] width 16 height 11
select select "5190"
select select "service"
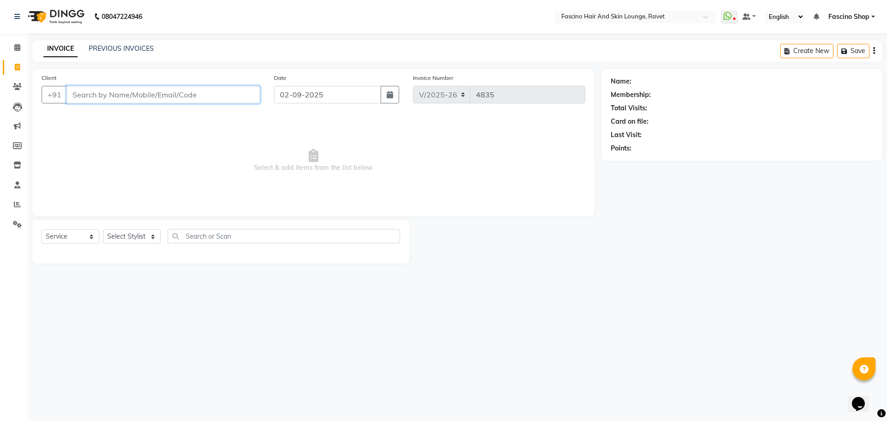
click at [98, 94] on input "Client" at bounding box center [164, 95] width 194 height 18
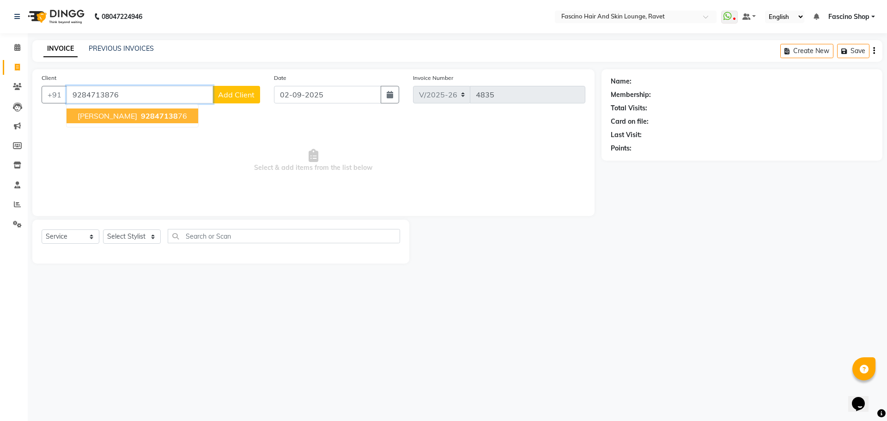
type input "9284713876"
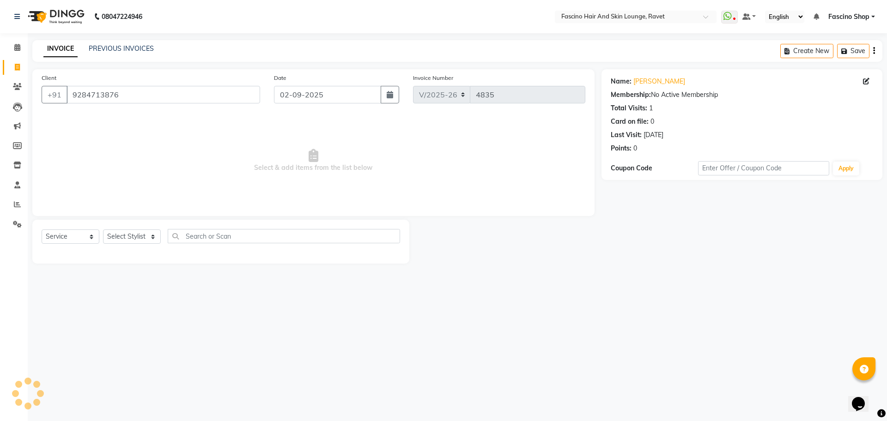
click at [126, 229] on div "Select Service Product Membership Package Voucher Prepaid Gift Card Select Styl…" at bounding box center [221, 240] width 358 height 22
click at [126, 239] on select "Select Stylist [PERSON_NAME] [PERSON_NAME] [PERSON_NAME] Shop [PERSON_NAME] [PE…" at bounding box center [132, 237] width 58 height 14
select select "66114"
click at [103, 230] on select "Select Stylist [PERSON_NAME] [PERSON_NAME] [PERSON_NAME] Shop [PERSON_NAME] [PE…" at bounding box center [132, 237] width 58 height 14
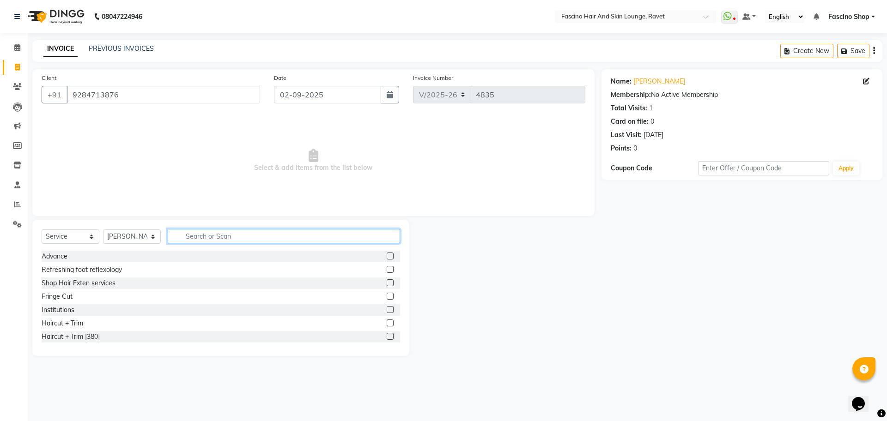
click at [196, 237] on input "text" at bounding box center [284, 236] width 232 height 14
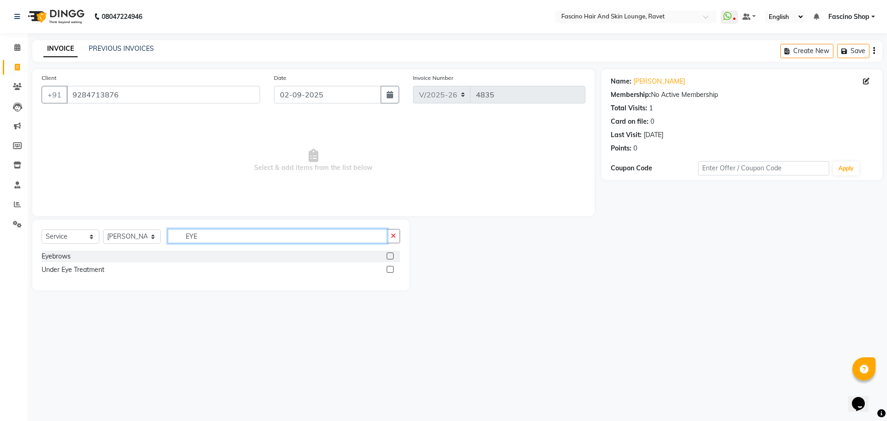
type input "EYE"
click at [390, 256] on label at bounding box center [390, 256] width 7 height 7
click at [390, 256] on input "checkbox" at bounding box center [390, 257] width 6 height 6
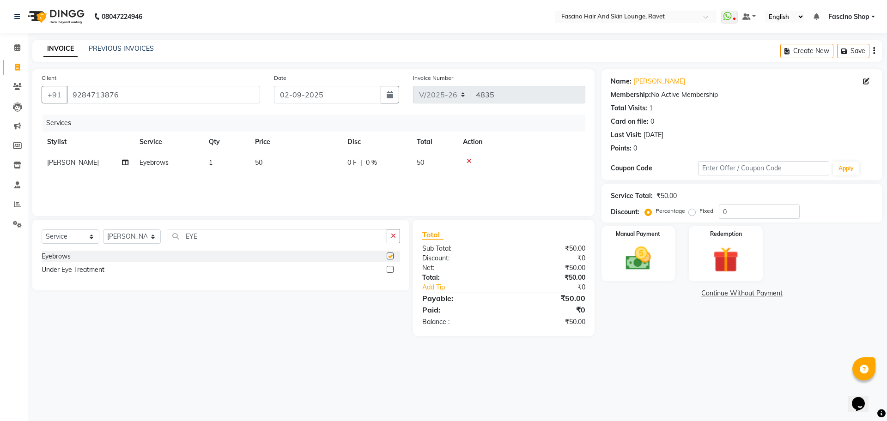
checkbox input "false"
click at [631, 264] on img at bounding box center [638, 258] width 43 height 30
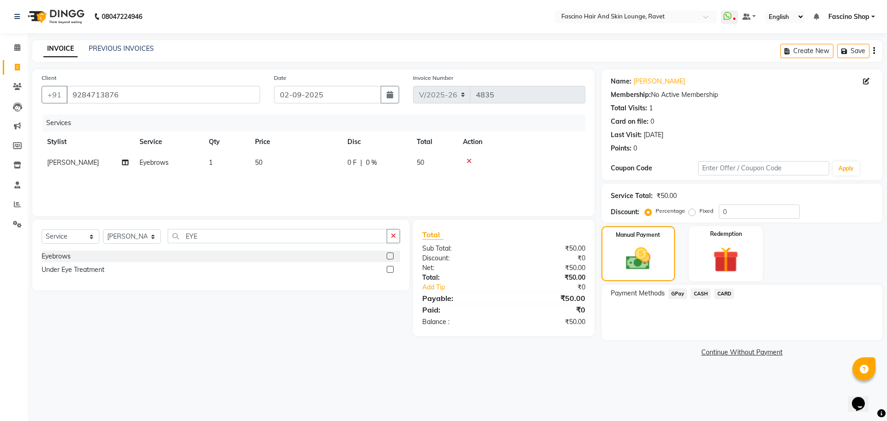
click at [675, 291] on span "GPay" at bounding box center [677, 294] width 19 height 11
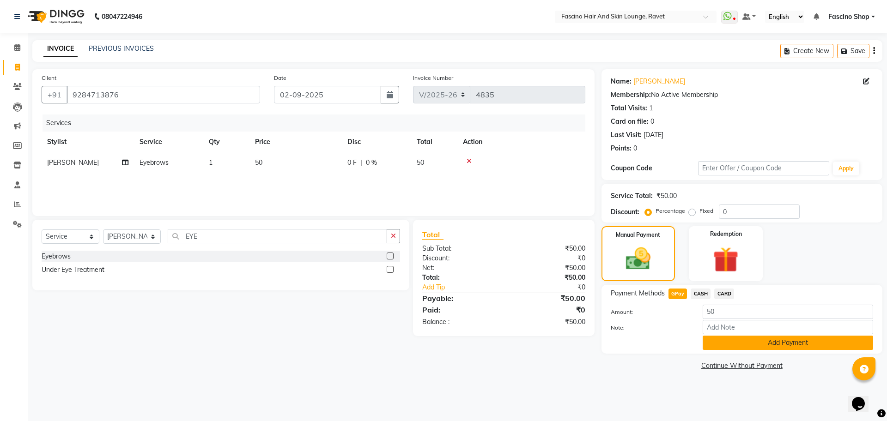
click at [730, 349] on button "Add Payment" at bounding box center [788, 343] width 170 height 14
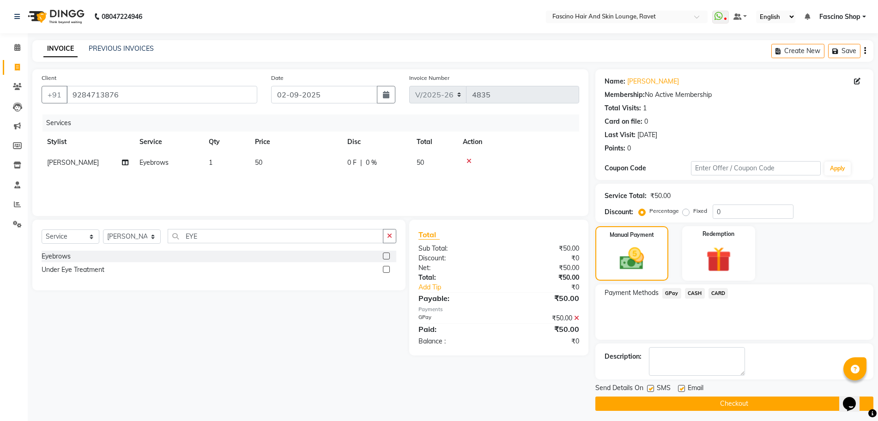
scroll to position [4, 0]
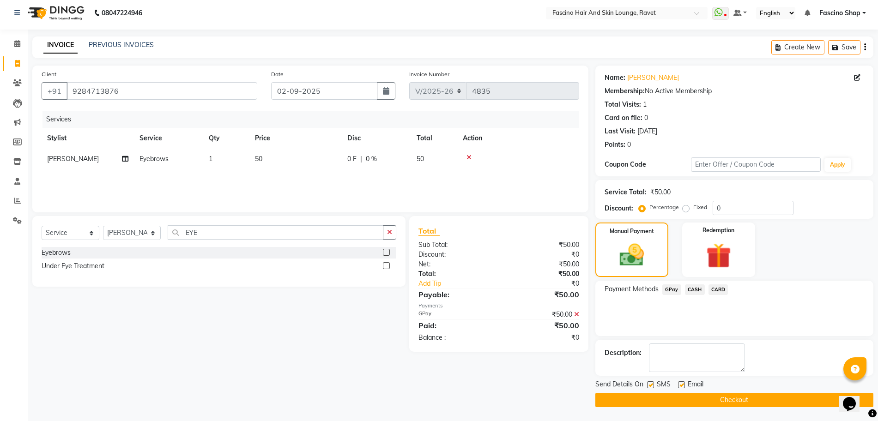
click at [726, 401] on button "Checkout" at bounding box center [734, 400] width 278 height 14
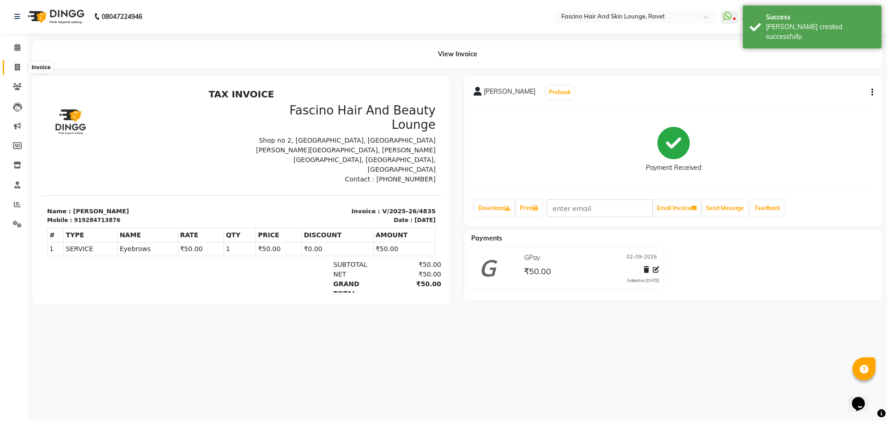
click at [18, 67] on icon at bounding box center [17, 67] width 5 height 7
select select "service"
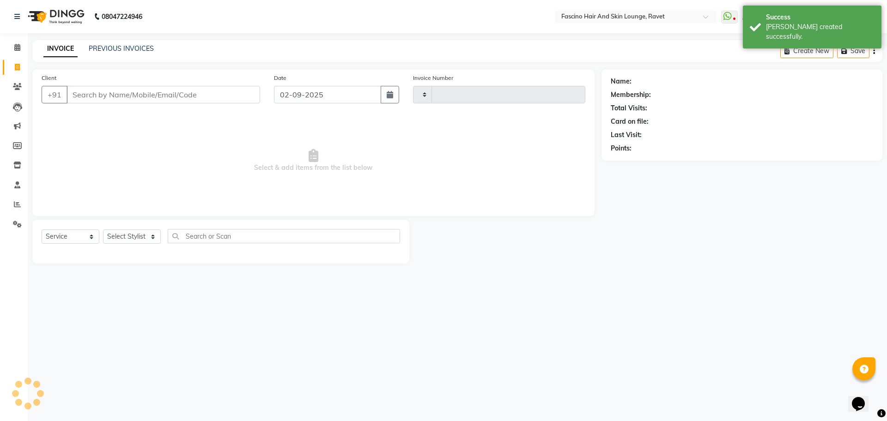
type input "4836"
select select "5190"
click at [103, 48] on link "PREVIOUS INVOICES" at bounding box center [121, 48] width 65 height 8
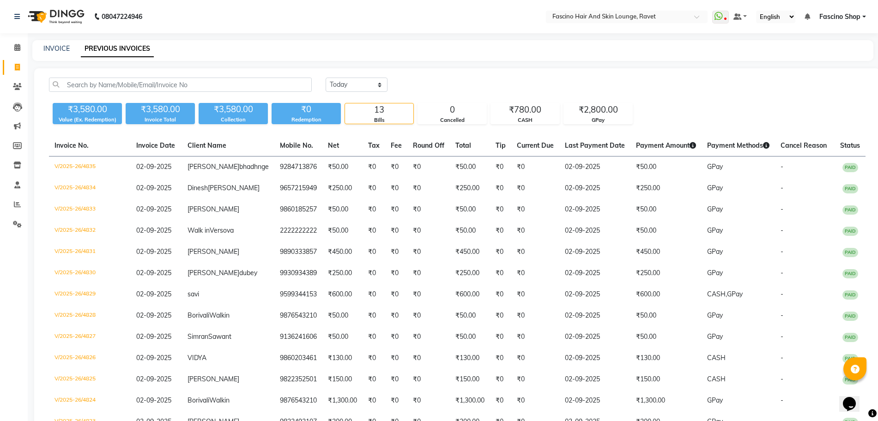
click at [47, 40] on div "INVOICE PREVIOUS INVOICES" at bounding box center [452, 50] width 841 height 21
